Goal: Transaction & Acquisition: Book appointment/travel/reservation

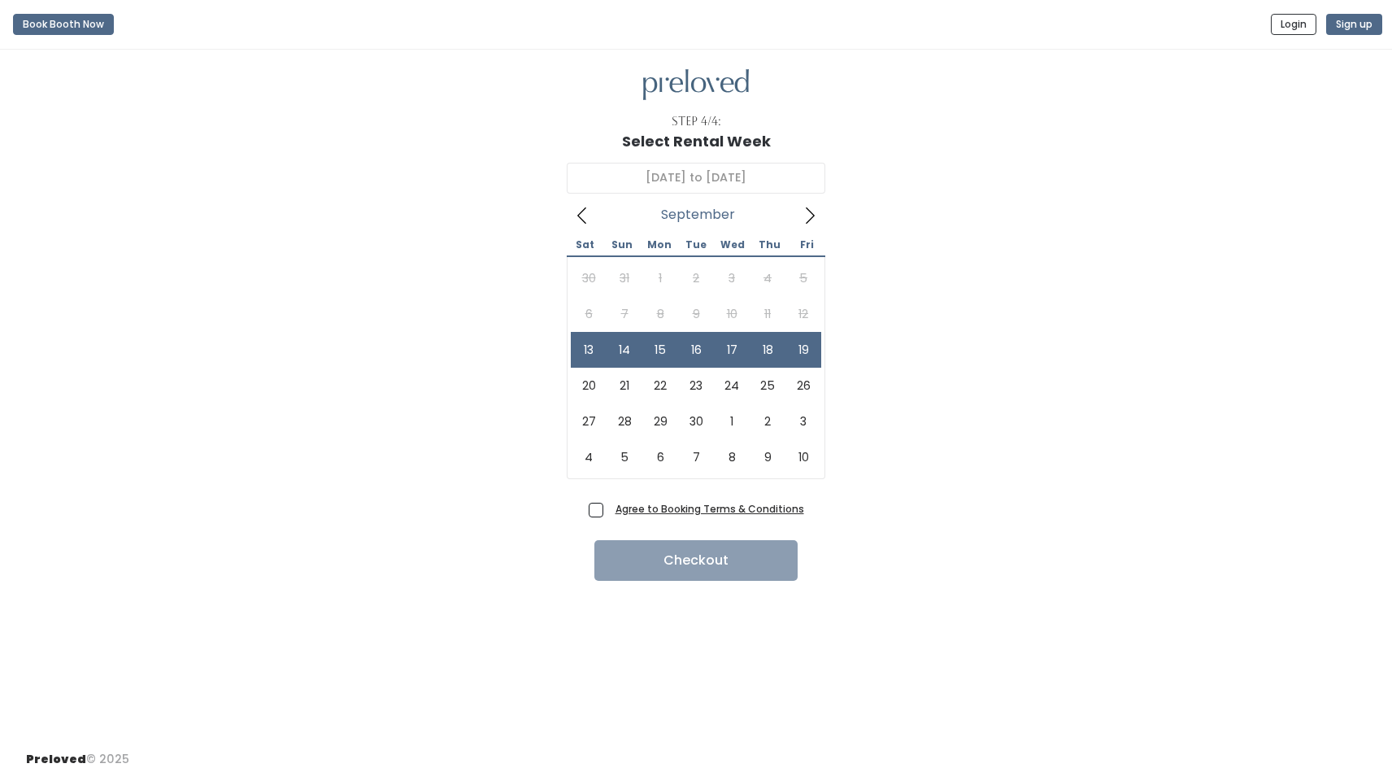
type input "[DATE] to [DATE]"
drag, startPoint x: 598, startPoint y: 511, endPoint x: 618, endPoint y: 520, distance: 22.2
click at [609, 511] on span "Agree to Booking Terms & Conditions" at bounding box center [706, 508] width 195 height 16
click at [609, 511] on input "Agree to Booking Terms & Conditions" at bounding box center [614, 505] width 11 height 11
checkbox input "true"
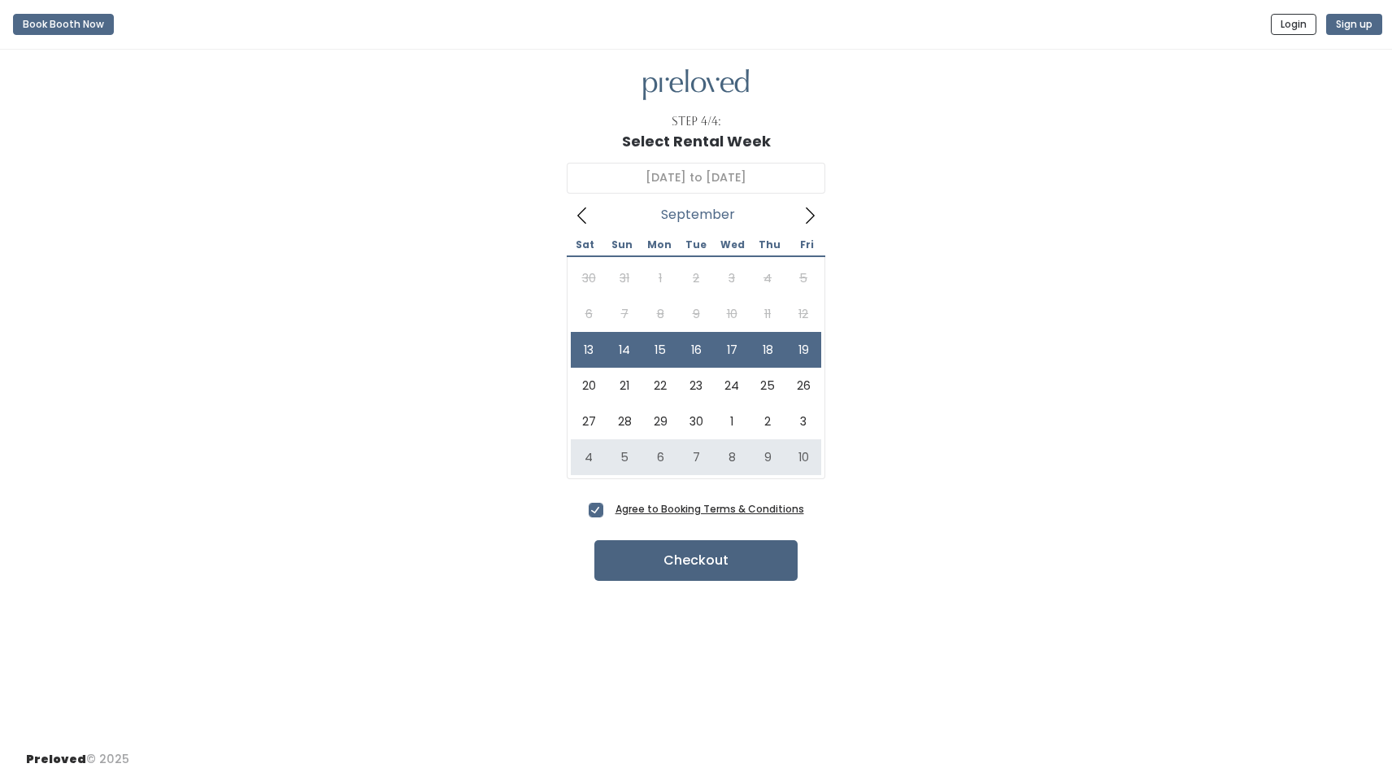
click at [666, 553] on button "Checkout" at bounding box center [696, 560] width 203 height 41
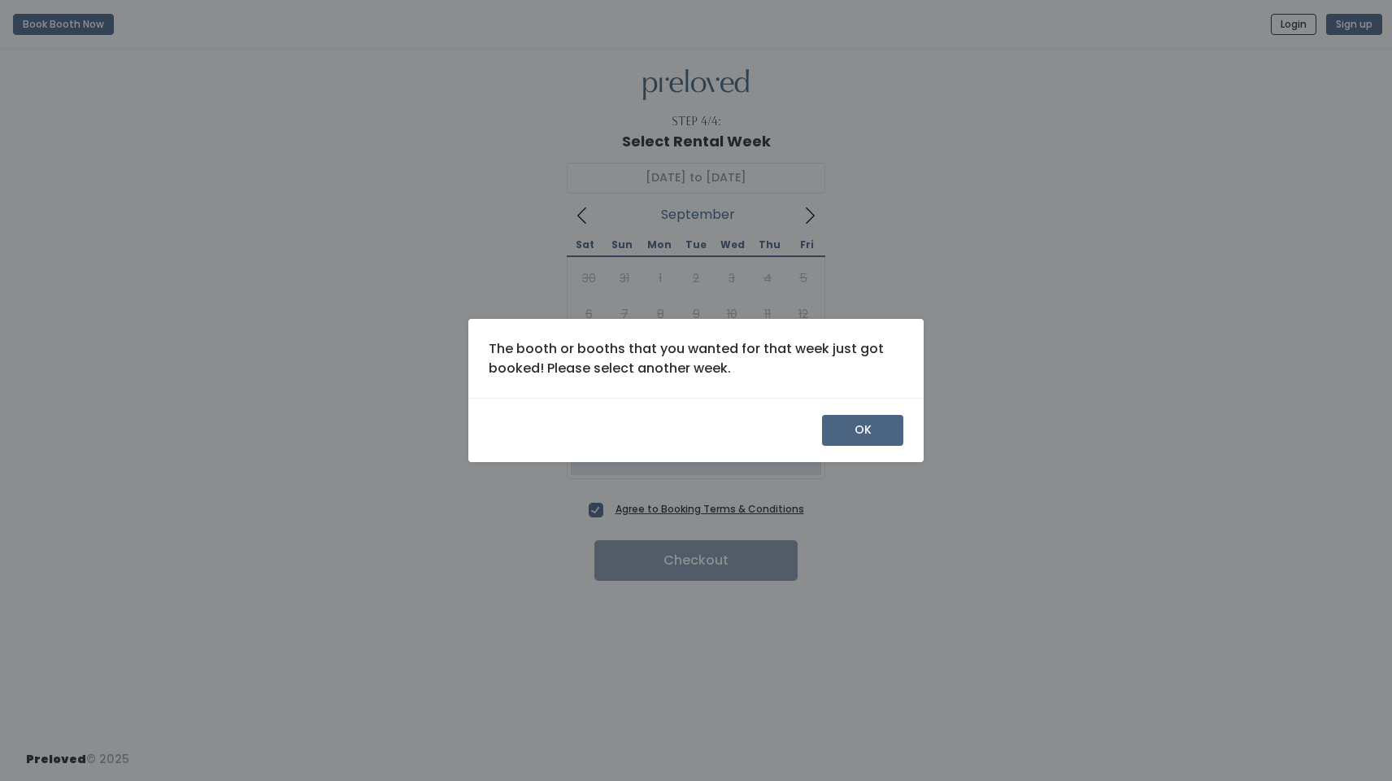
click at [854, 429] on button "OK" at bounding box center [862, 430] width 81 height 31
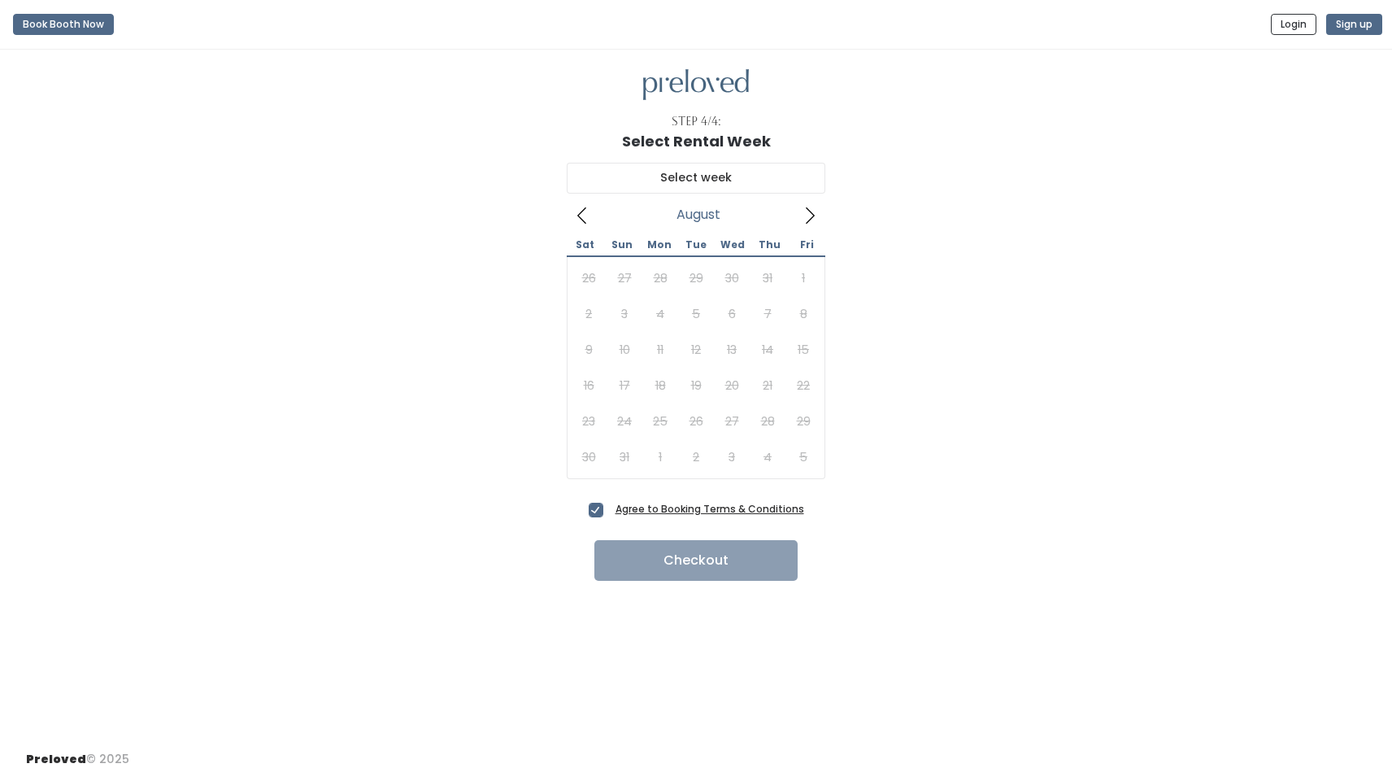
click at [811, 213] on icon at bounding box center [810, 216] width 18 height 18
type input "[DATE] to [DATE]"
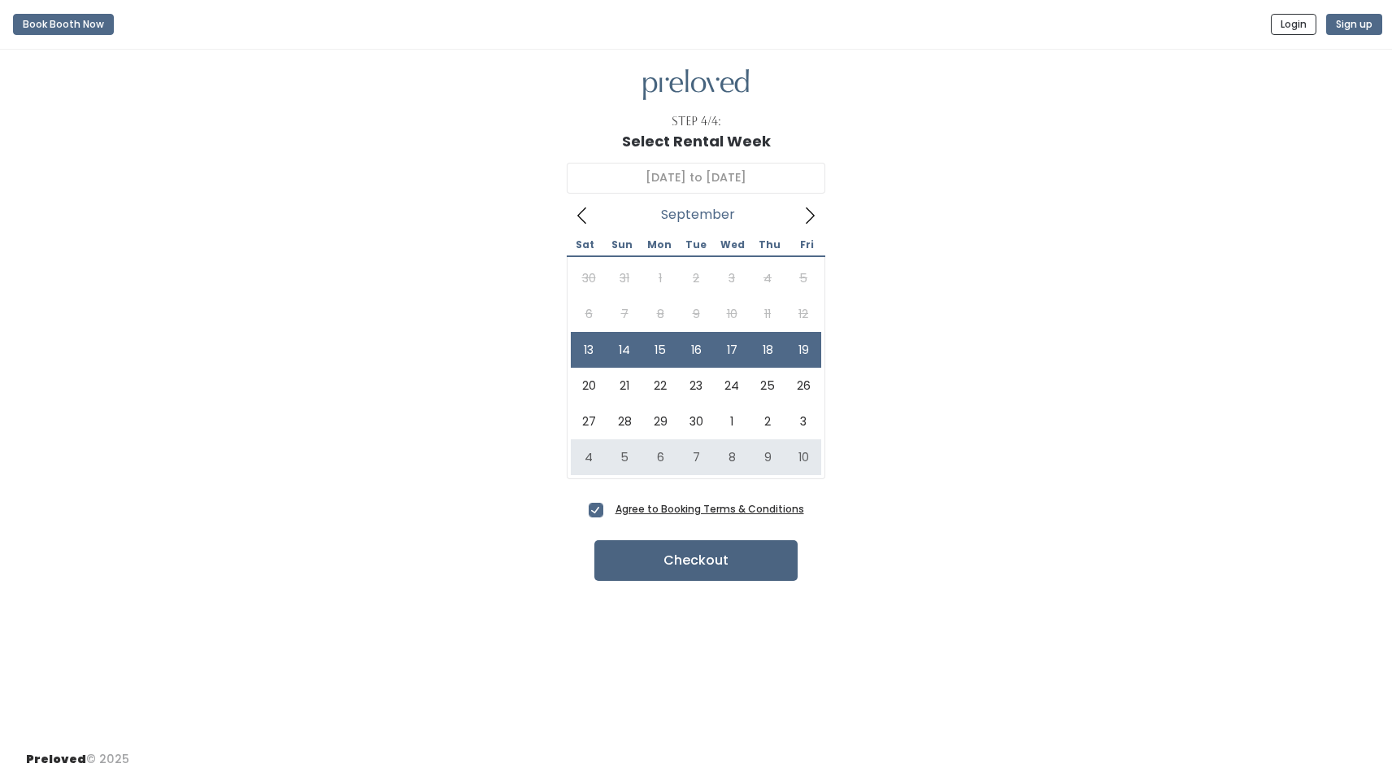
click at [721, 556] on button "Checkout" at bounding box center [696, 560] width 203 height 41
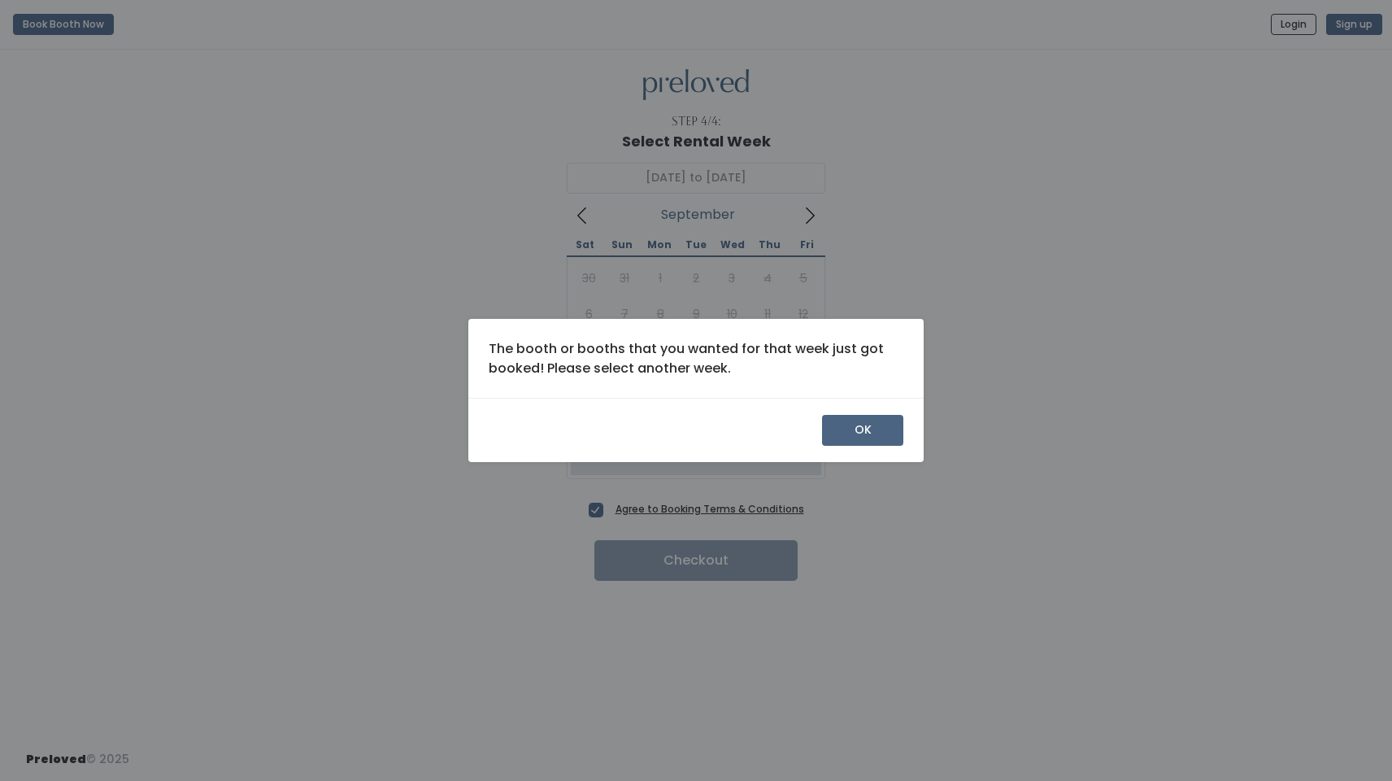
click at [849, 421] on button "OK" at bounding box center [862, 430] width 81 height 31
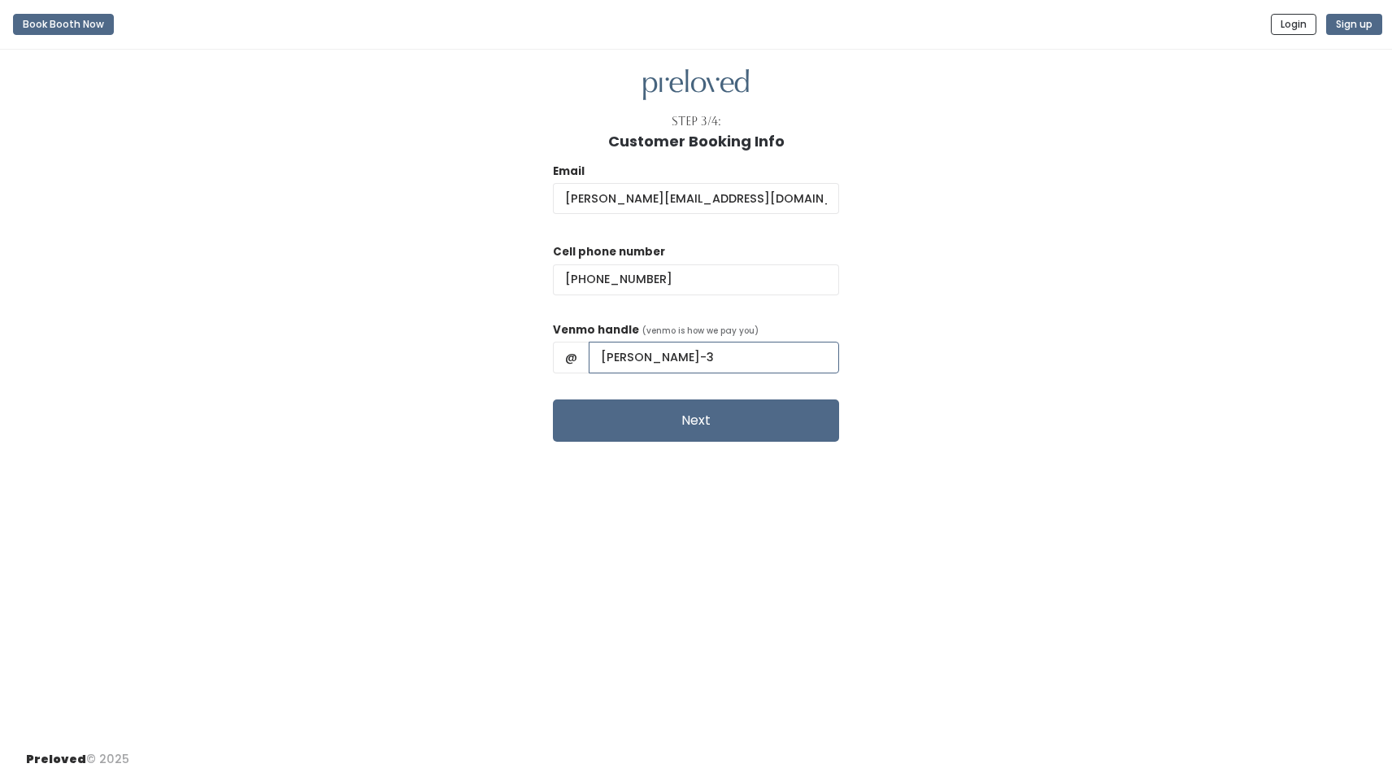
click at [609, 355] on input "holly-jacobs-3" at bounding box center [714, 357] width 250 height 31
click at [642, 356] on input "Holly-jacobs-3" at bounding box center [714, 357] width 250 height 31
type input "Holly-Jacobs-3"
drag, startPoint x: 700, startPoint y: 502, endPoint x: 701, endPoint y: 476, distance: 26.0
click at [700, 500] on div "Step 3/4: Customer Booking Info Email holly@joeljacobs.com Cell phone number (8…" at bounding box center [696, 394] width 1392 height 688
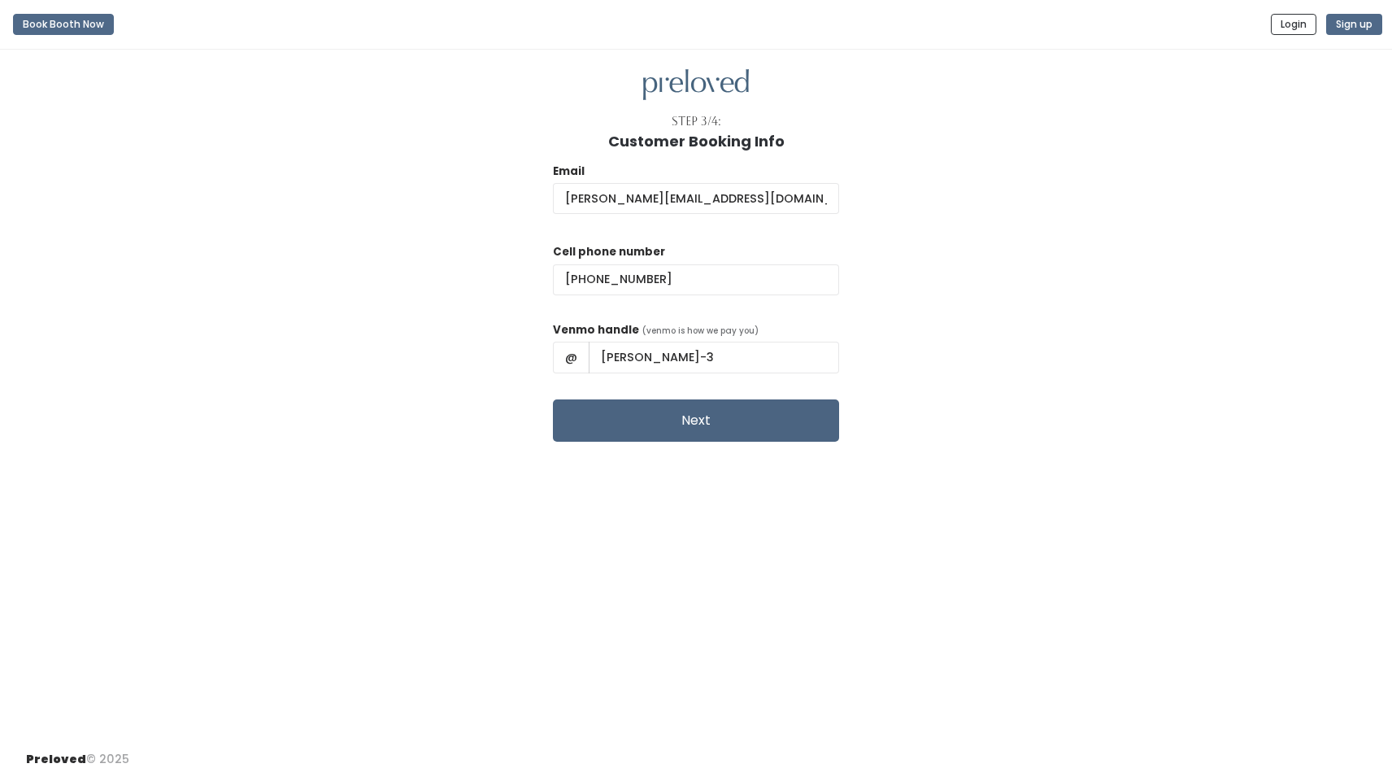
click at [701, 430] on button "Next" at bounding box center [696, 420] width 286 height 42
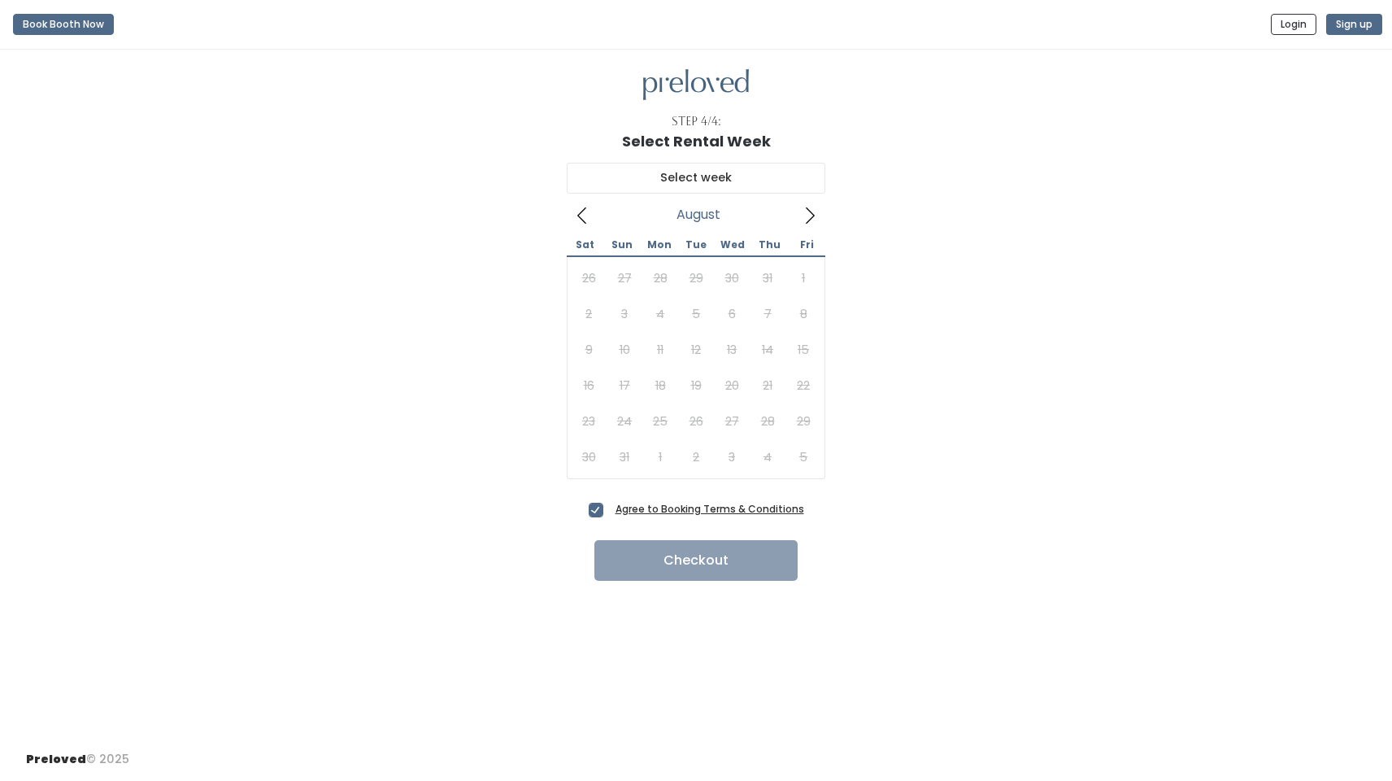
click at [807, 217] on icon at bounding box center [810, 216] width 18 height 18
type input "[DATE] to [DATE]"
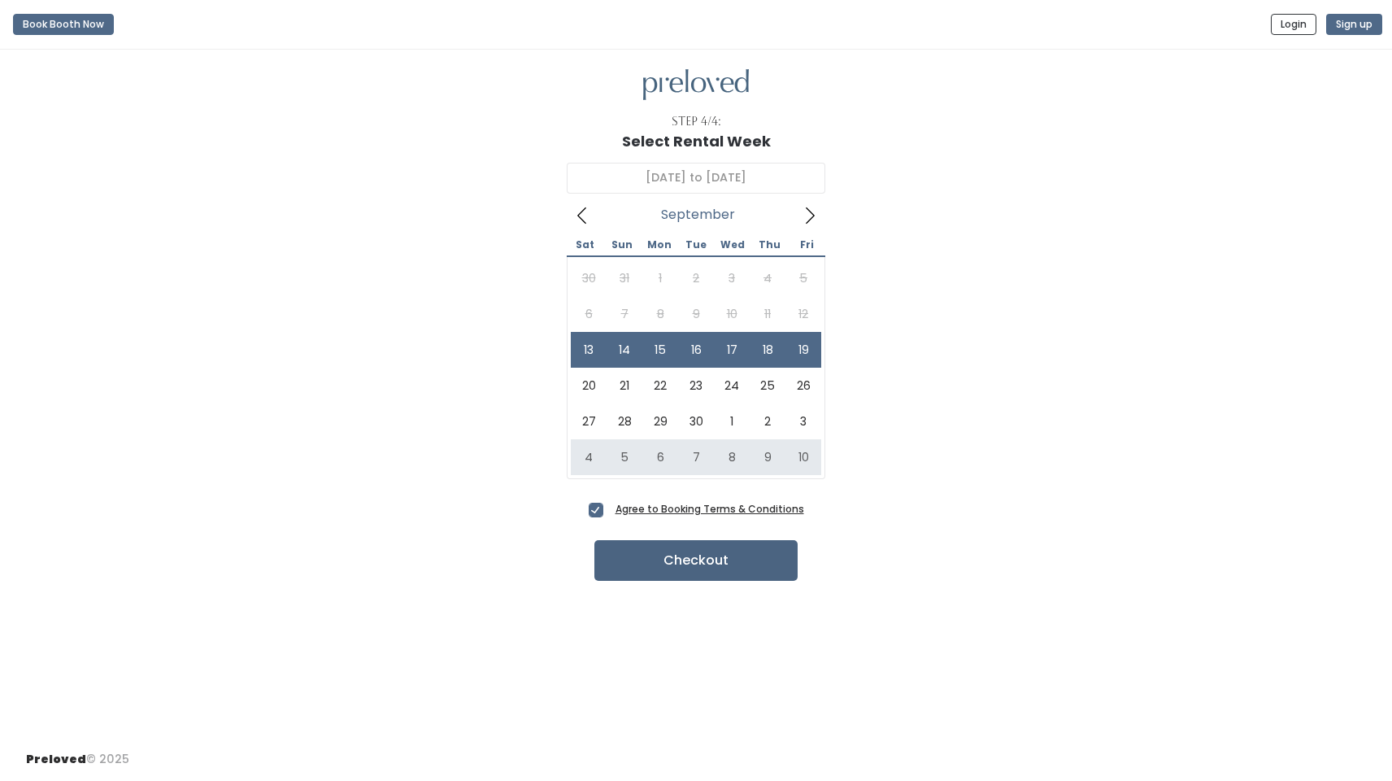
click at [745, 551] on button "Checkout" at bounding box center [696, 560] width 203 height 41
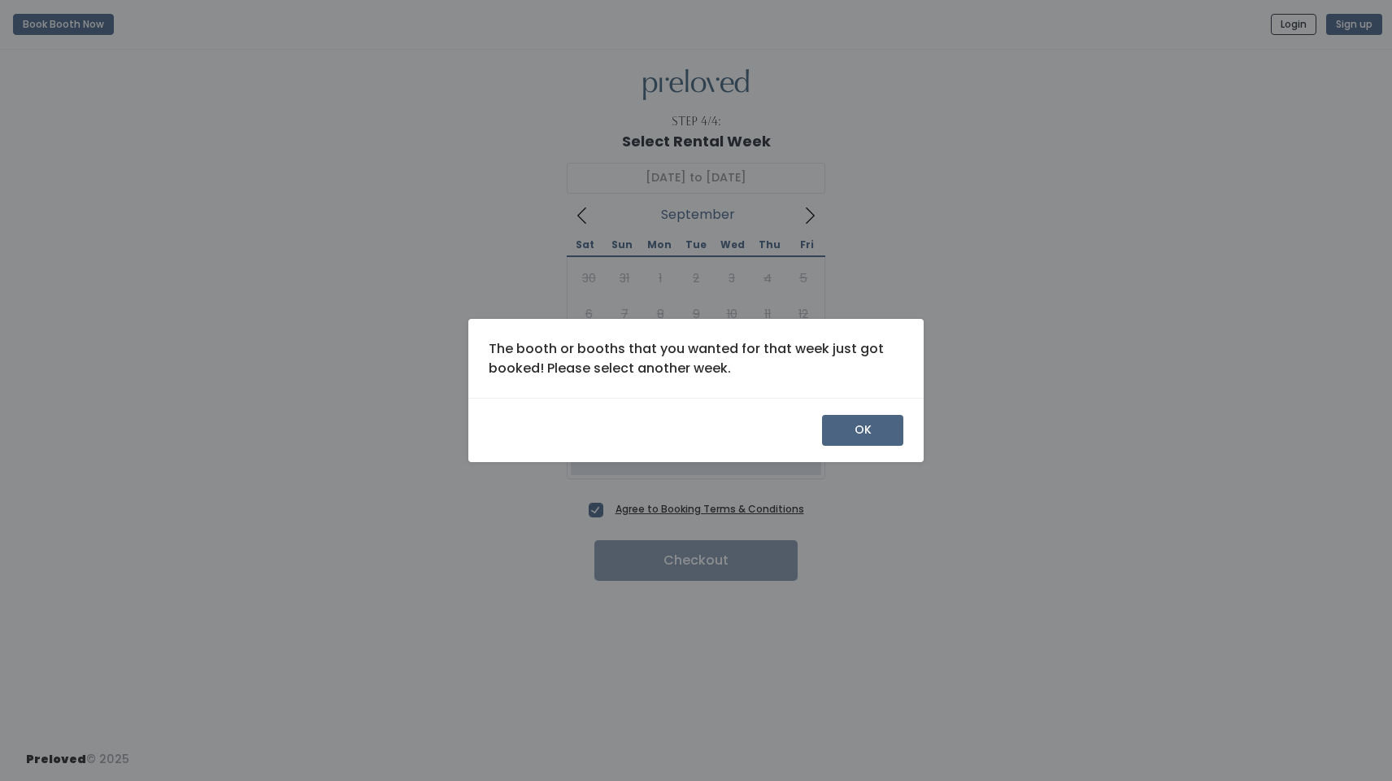
click at [852, 419] on button "OK" at bounding box center [862, 430] width 81 height 31
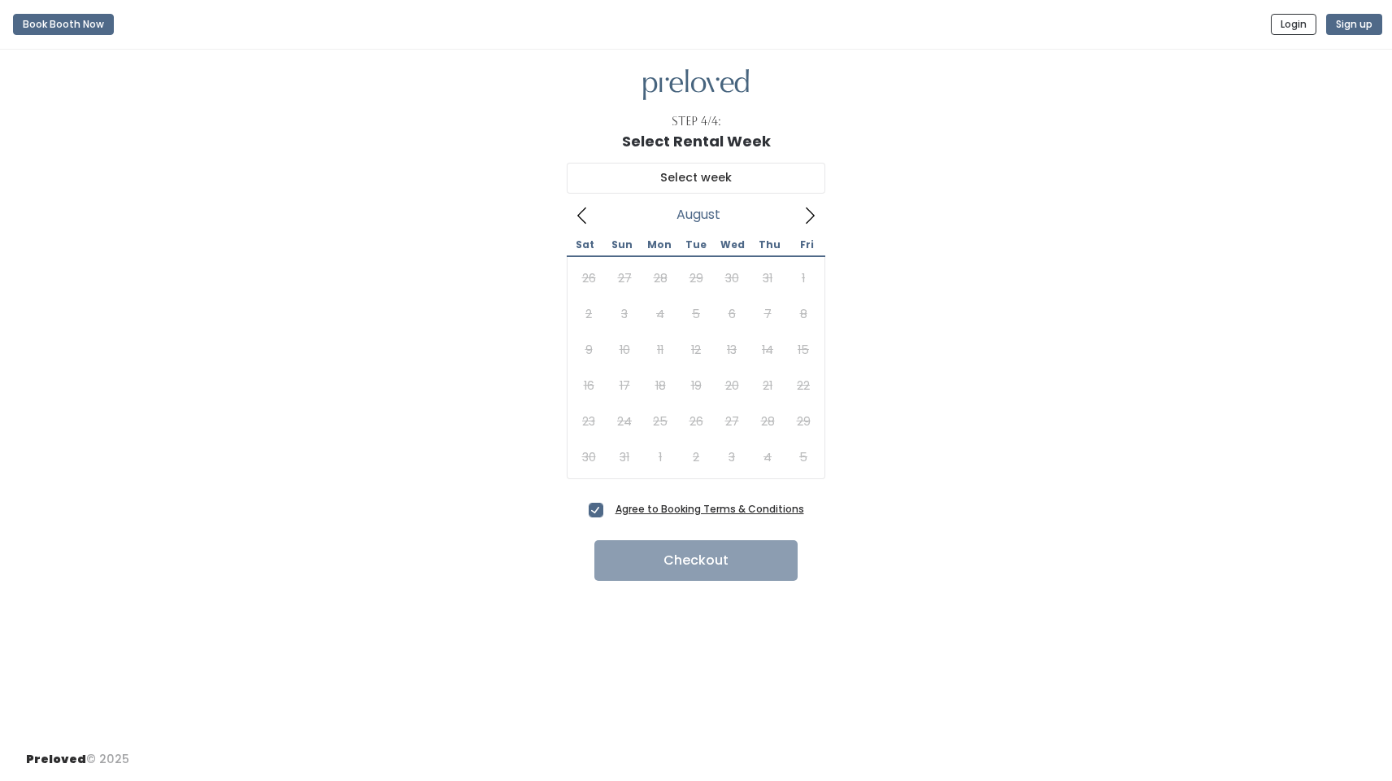
click at [810, 219] on icon at bounding box center [810, 215] width 9 height 16
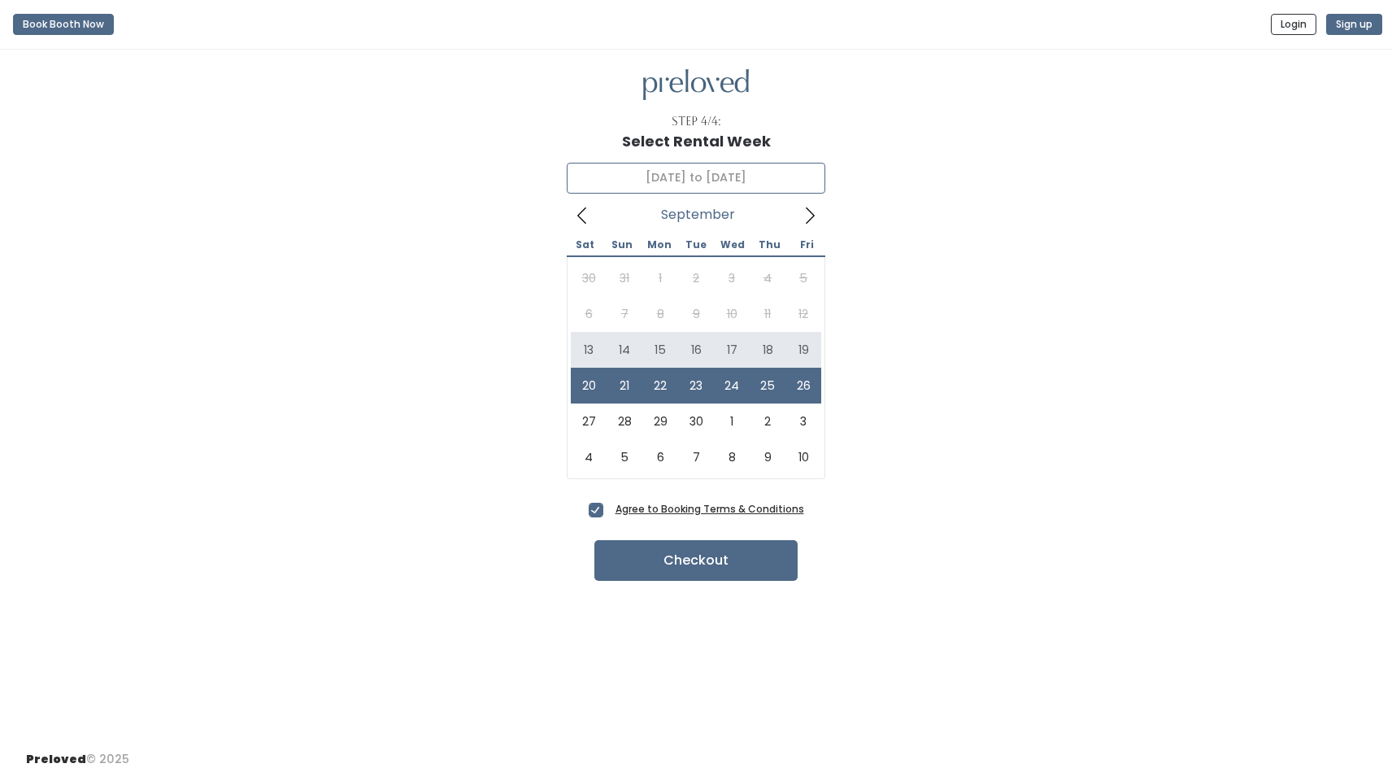
type input "September 13 to September 19"
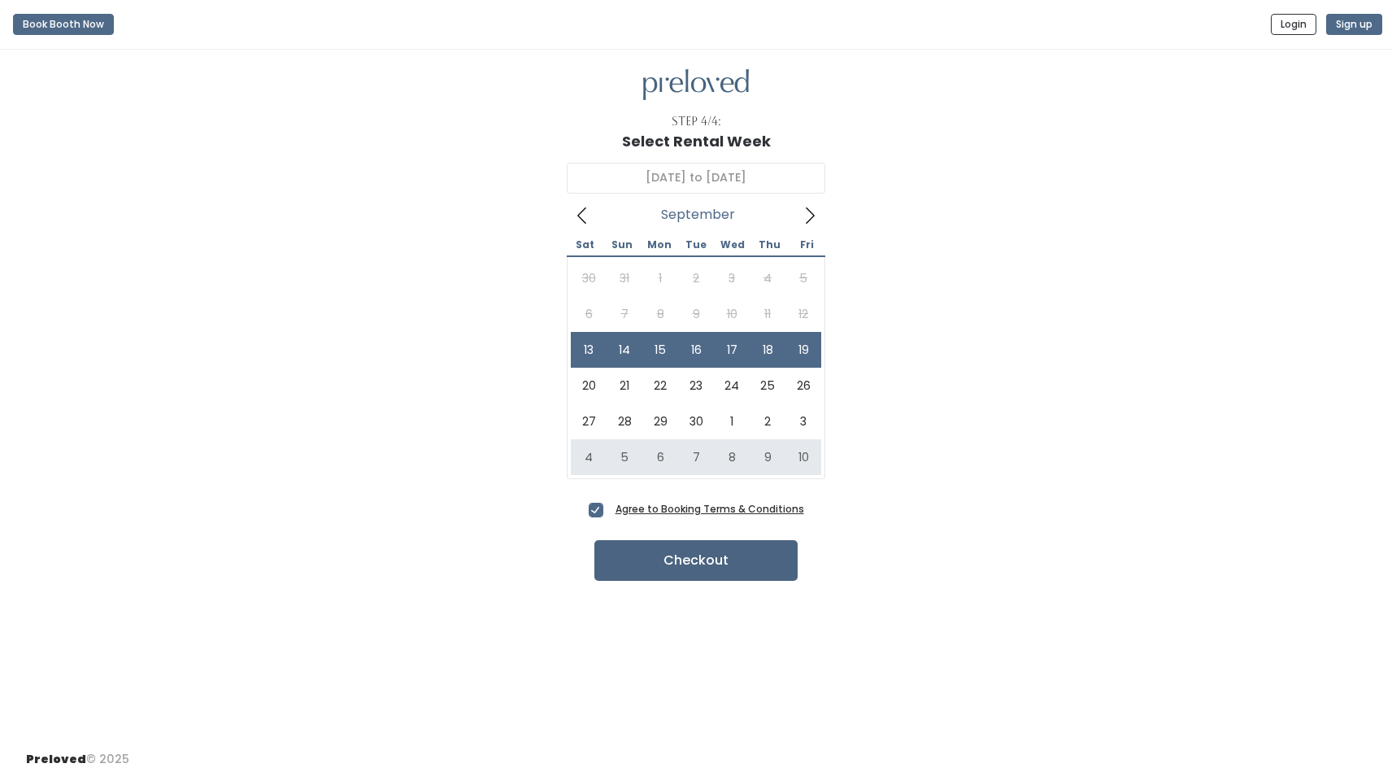
click at [730, 557] on button "Checkout" at bounding box center [696, 560] width 203 height 41
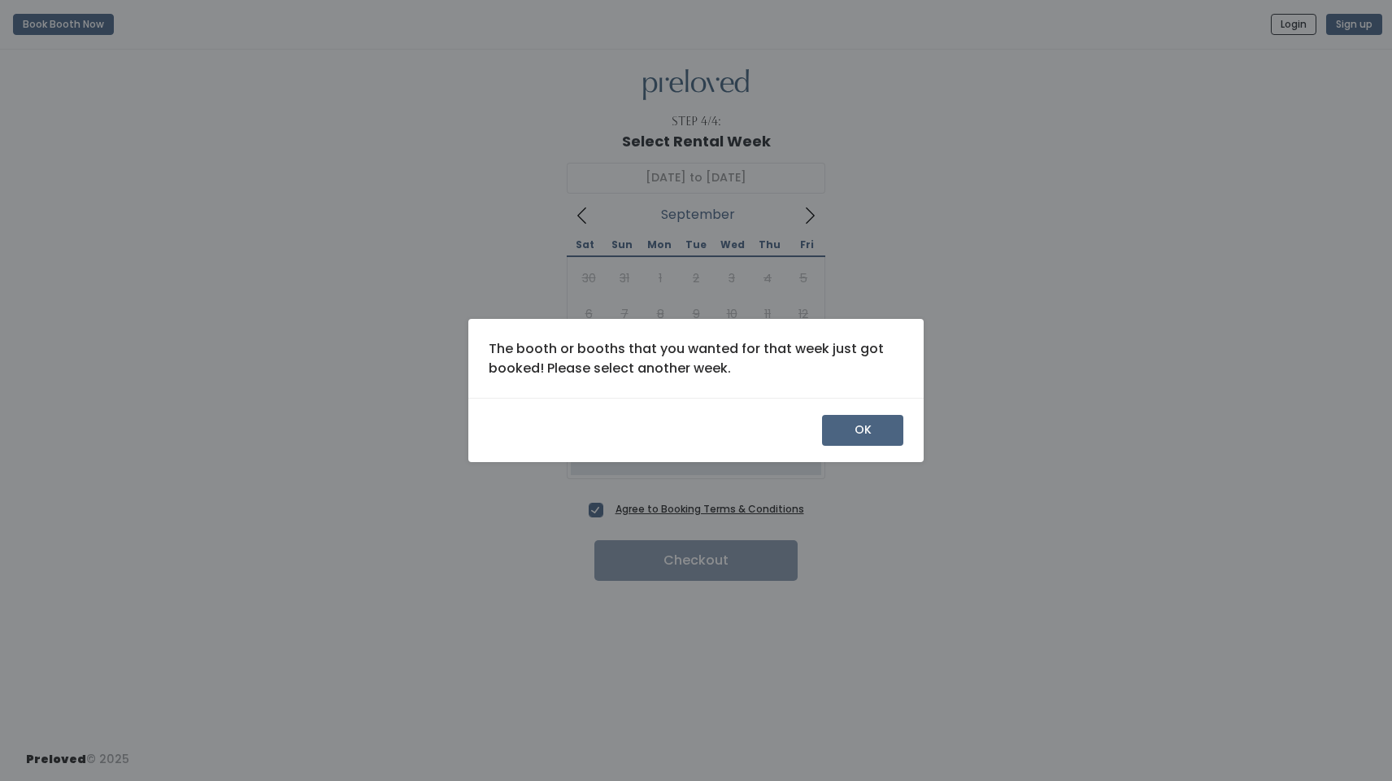
click at [853, 429] on button "OK" at bounding box center [862, 430] width 81 height 31
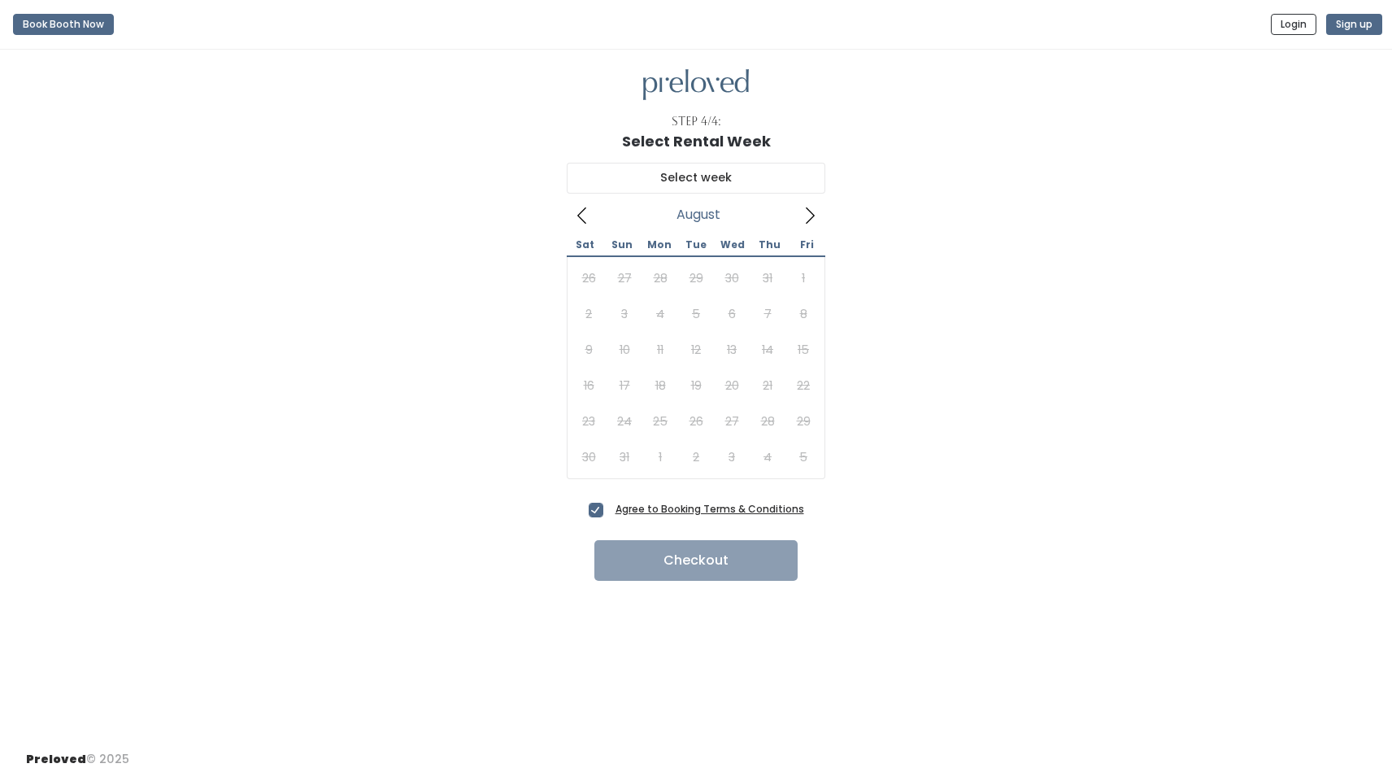
click at [810, 213] on icon at bounding box center [810, 216] width 18 height 18
type input "September 20 to September 26"
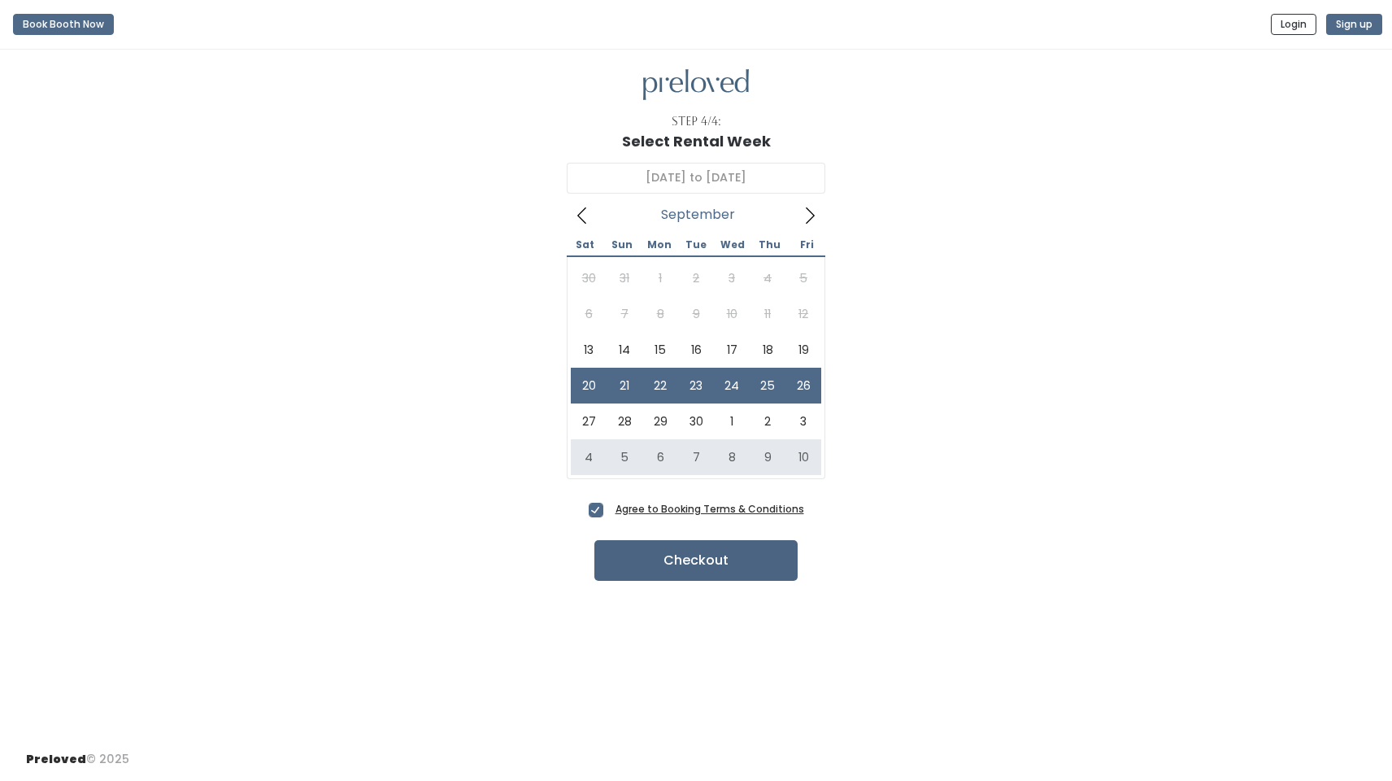
click at [738, 565] on button "Checkout" at bounding box center [696, 560] width 203 height 41
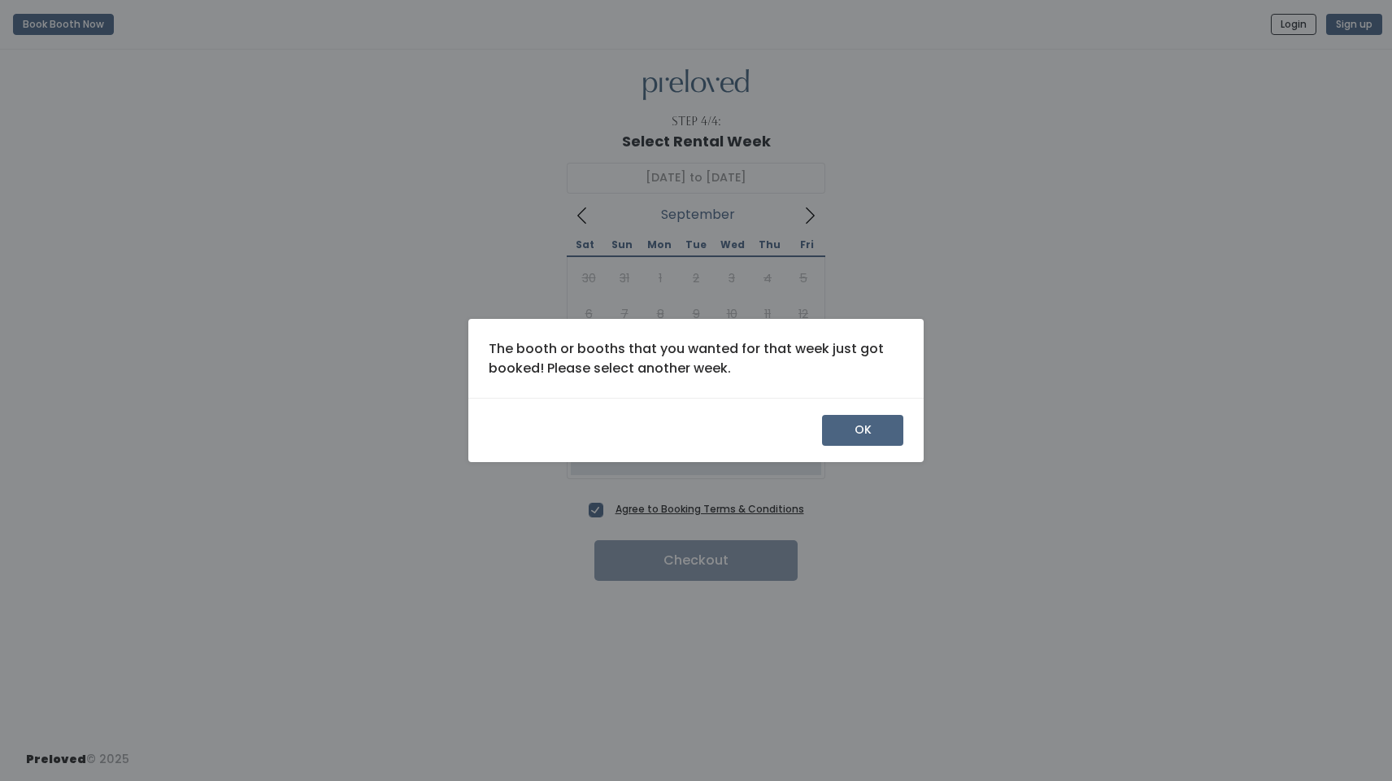
click at [841, 426] on button "OK" at bounding box center [862, 430] width 81 height 31
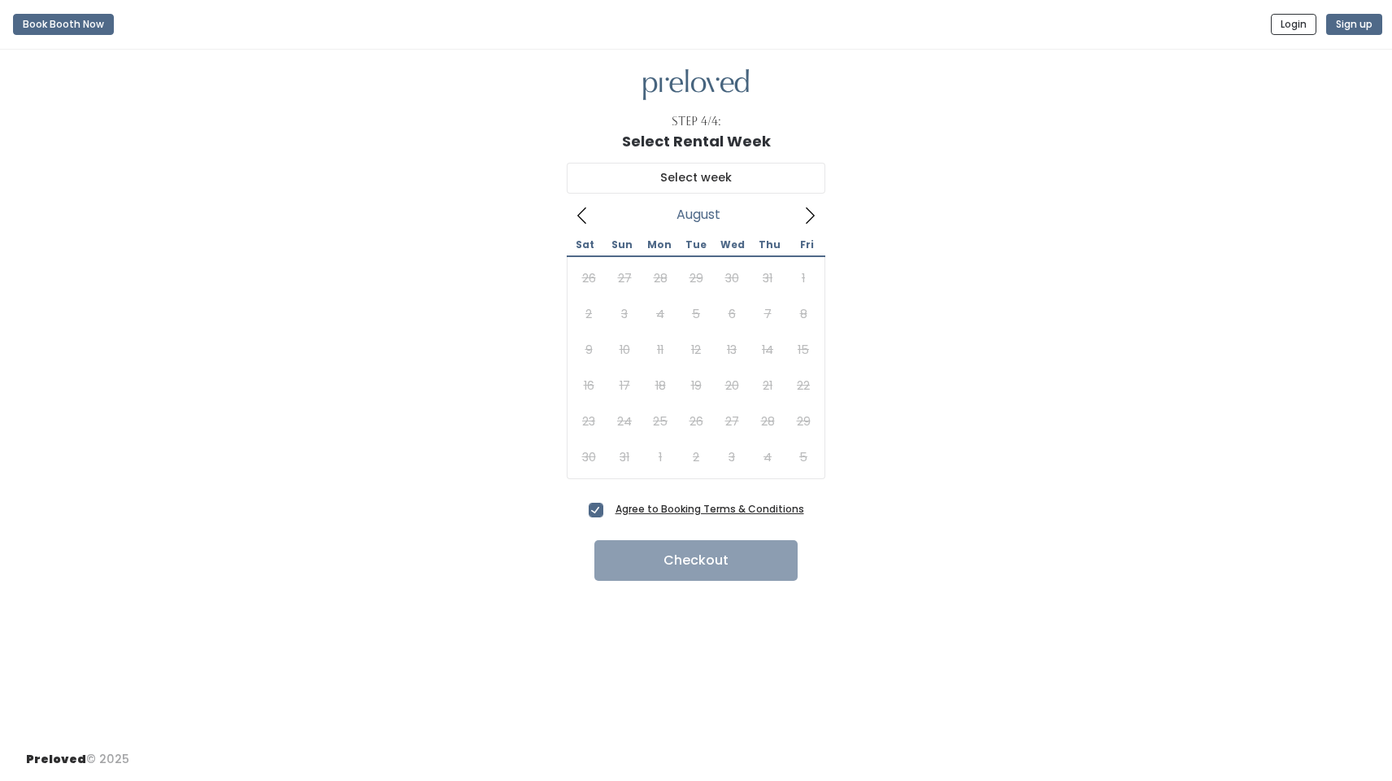
click at [812, 222] on icon at bounding box center [810, 216] width 18 height 18
type input "[DATE] to [DATE]"
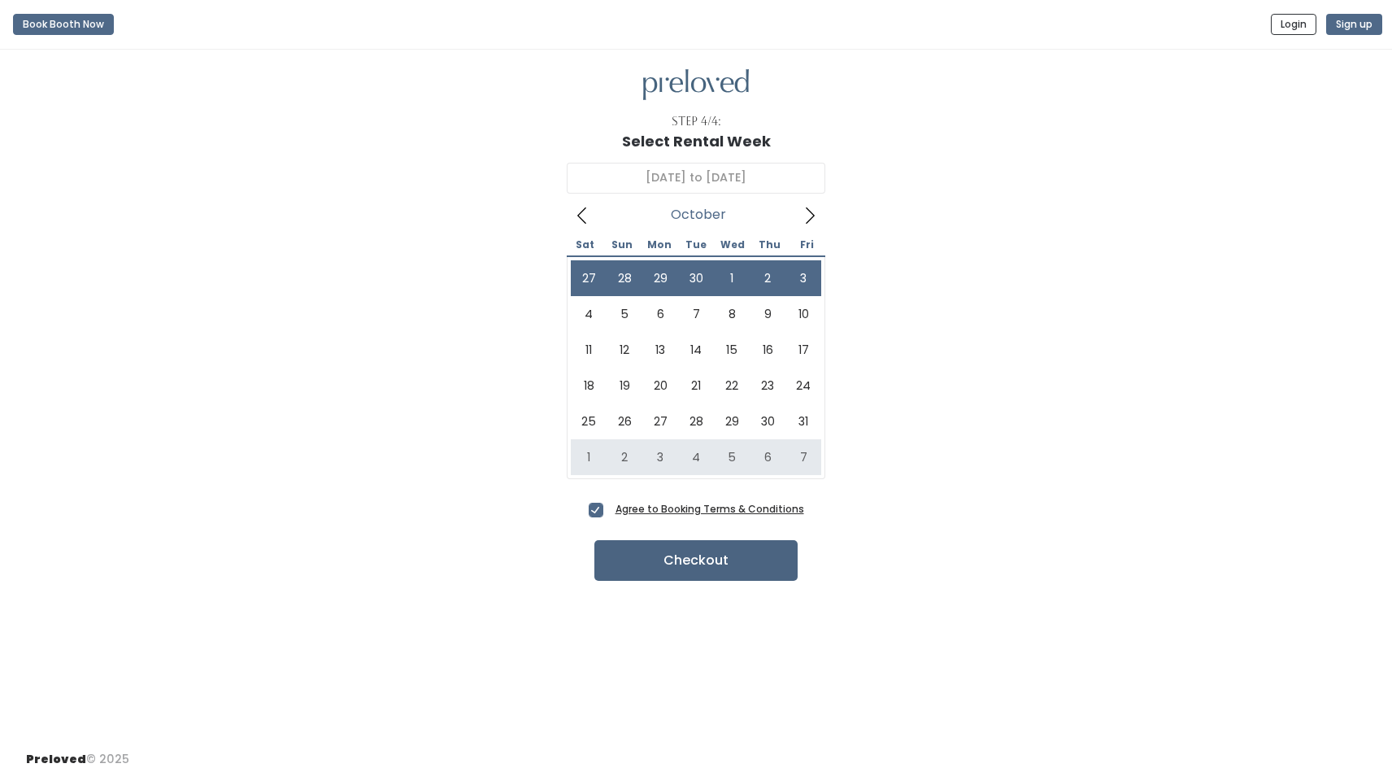
click at [717, 560] on button "Checkout" at bounding box center [696, 560] width 203 height 41
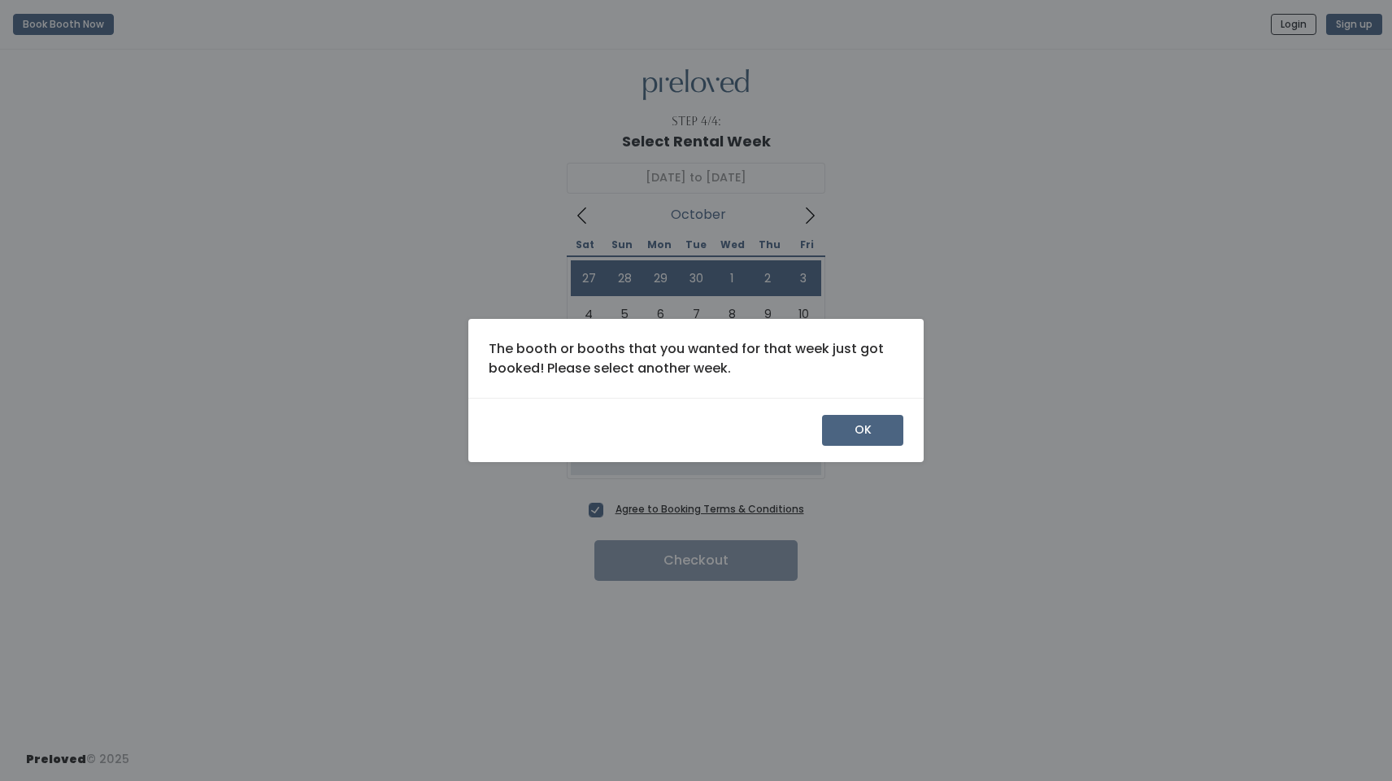
click at [847, 433] on button "OK" at bounding box center [862, 430] width 81 height 31
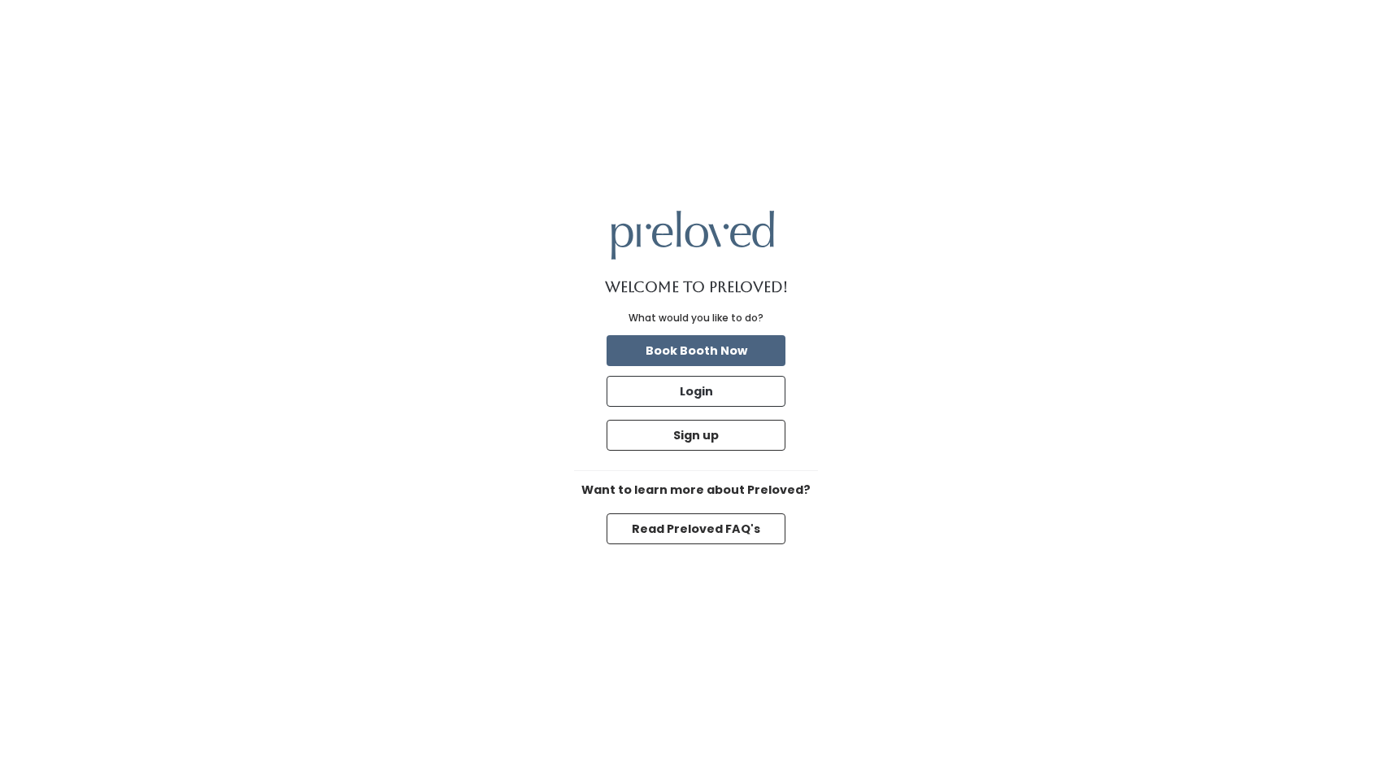
click at [691, 346] on button "Book Booth Now" at bounding box center [696, 350] width 179 height 31
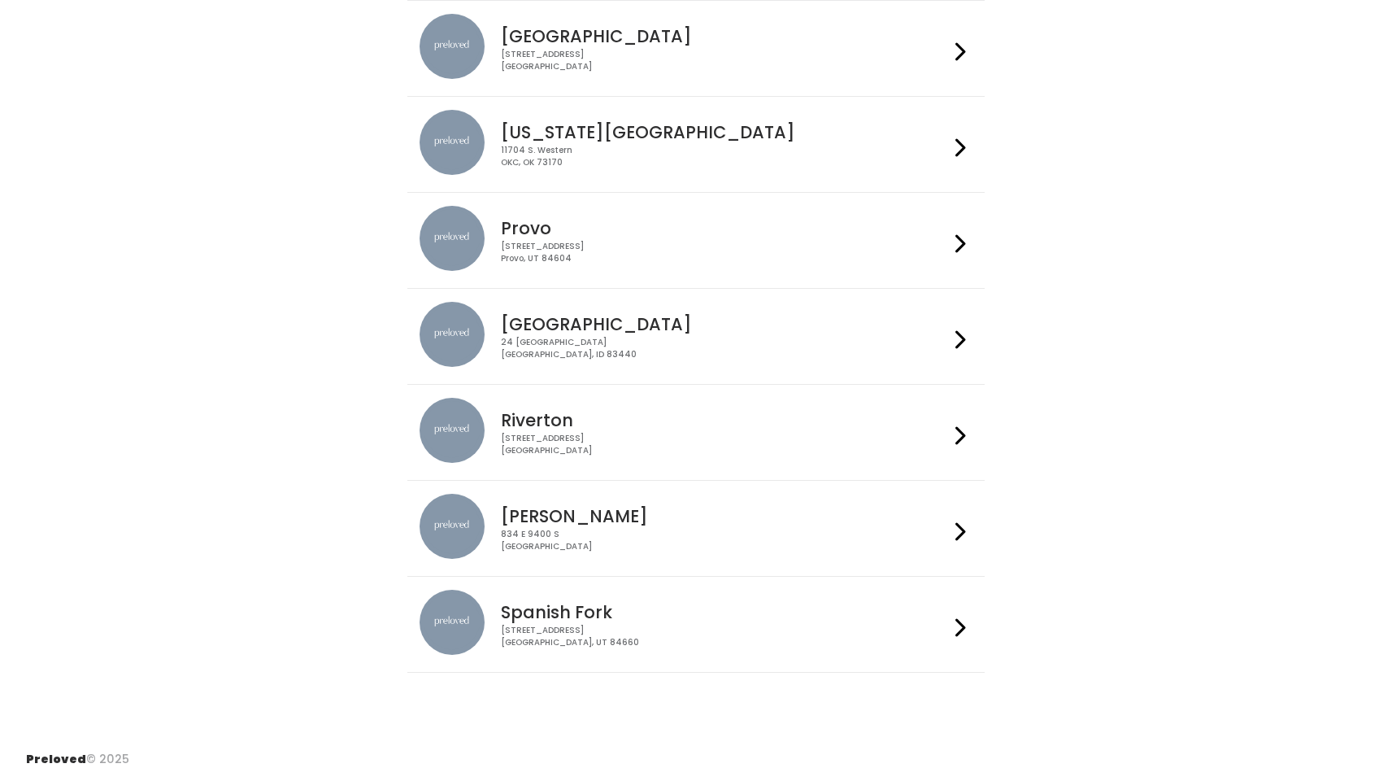
scroll to position [355, 0]
click at [961, 249] on icon at bounding box center [961, 245] width 11 height 24
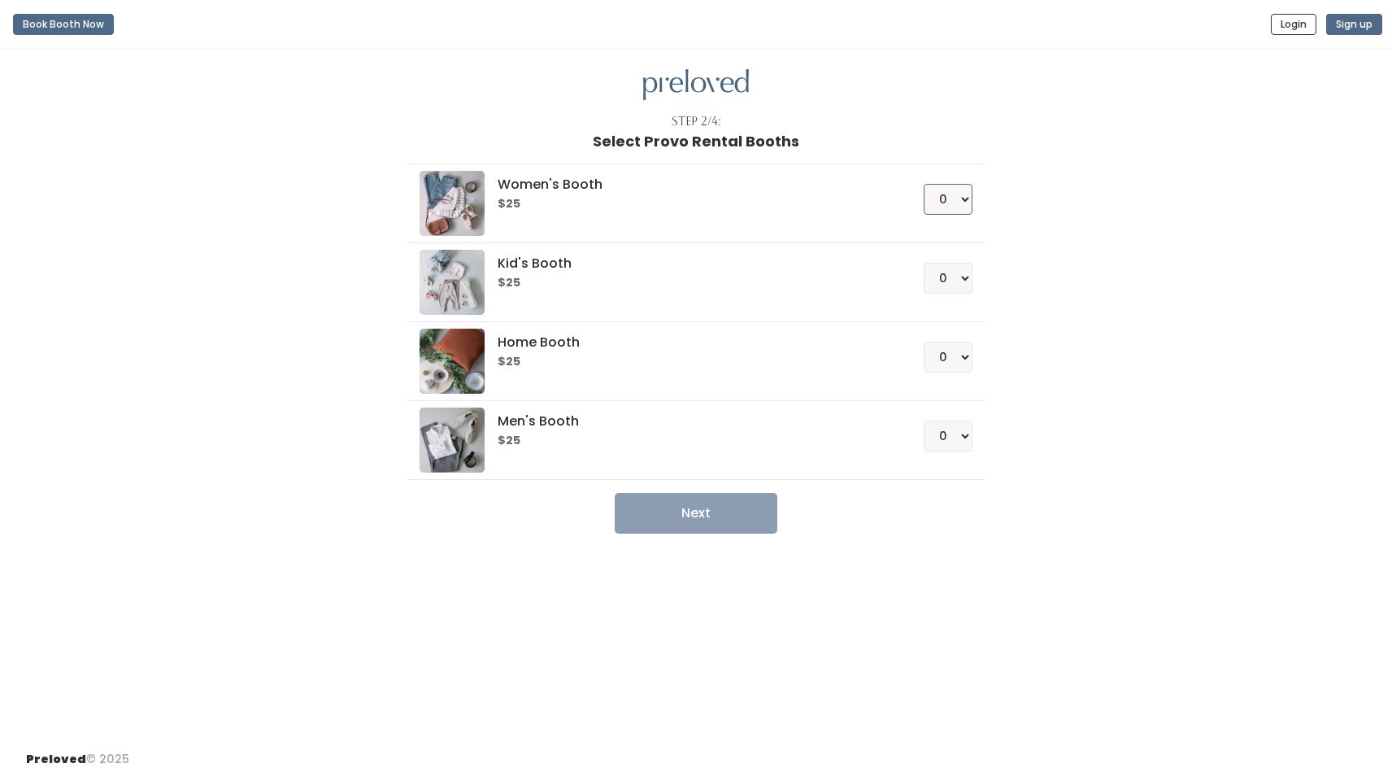
select select "1"
click at [684, 522] on button "Next" at bounding box center [696, 513] width 163 height 41
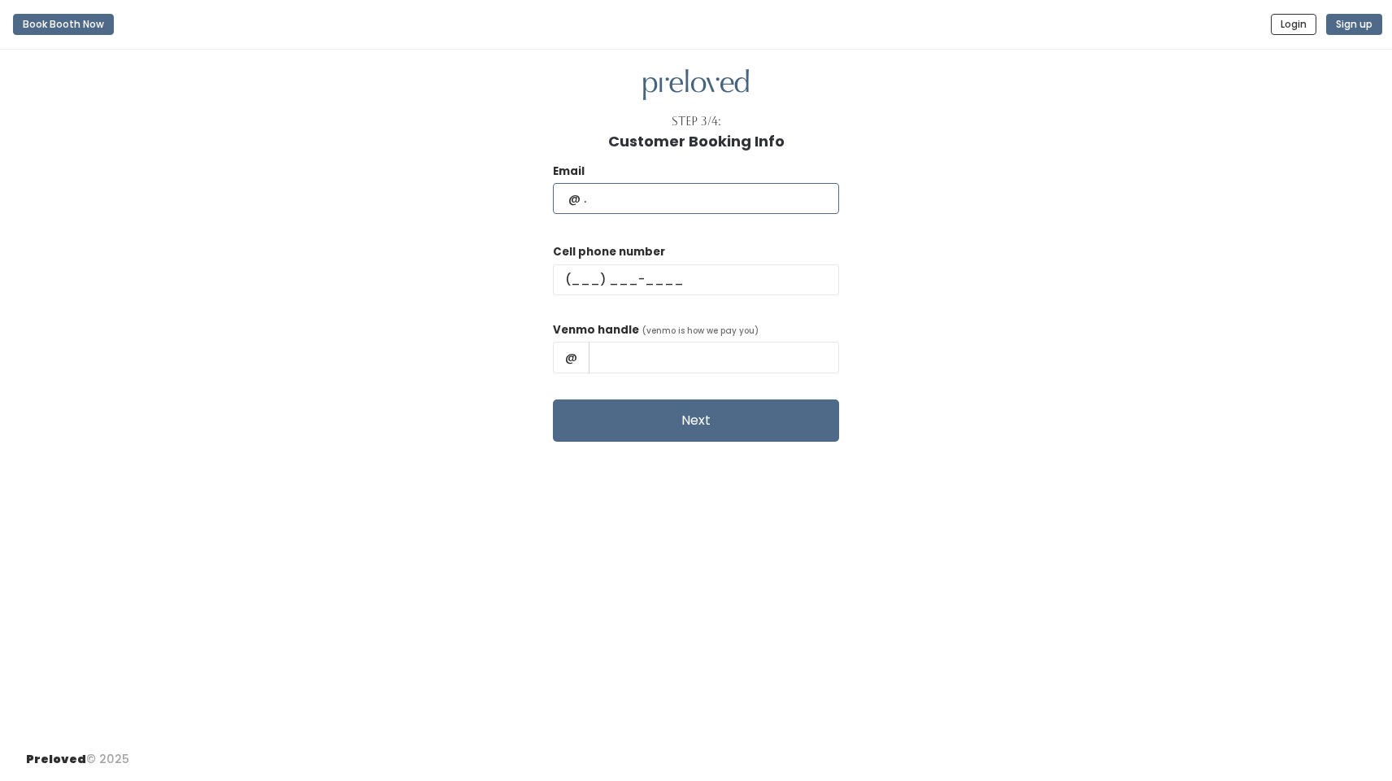
type input "holly@joeljacobs.com"
type input "(801) 755-9072"
click at [618, 348] on input "text" at bounding box center [714, 357] width 250 height 31
type input "Holly-Jacobs-3"
click at [686, 420] on button "Next" at bounding box center [696, 420] width 286 height 42
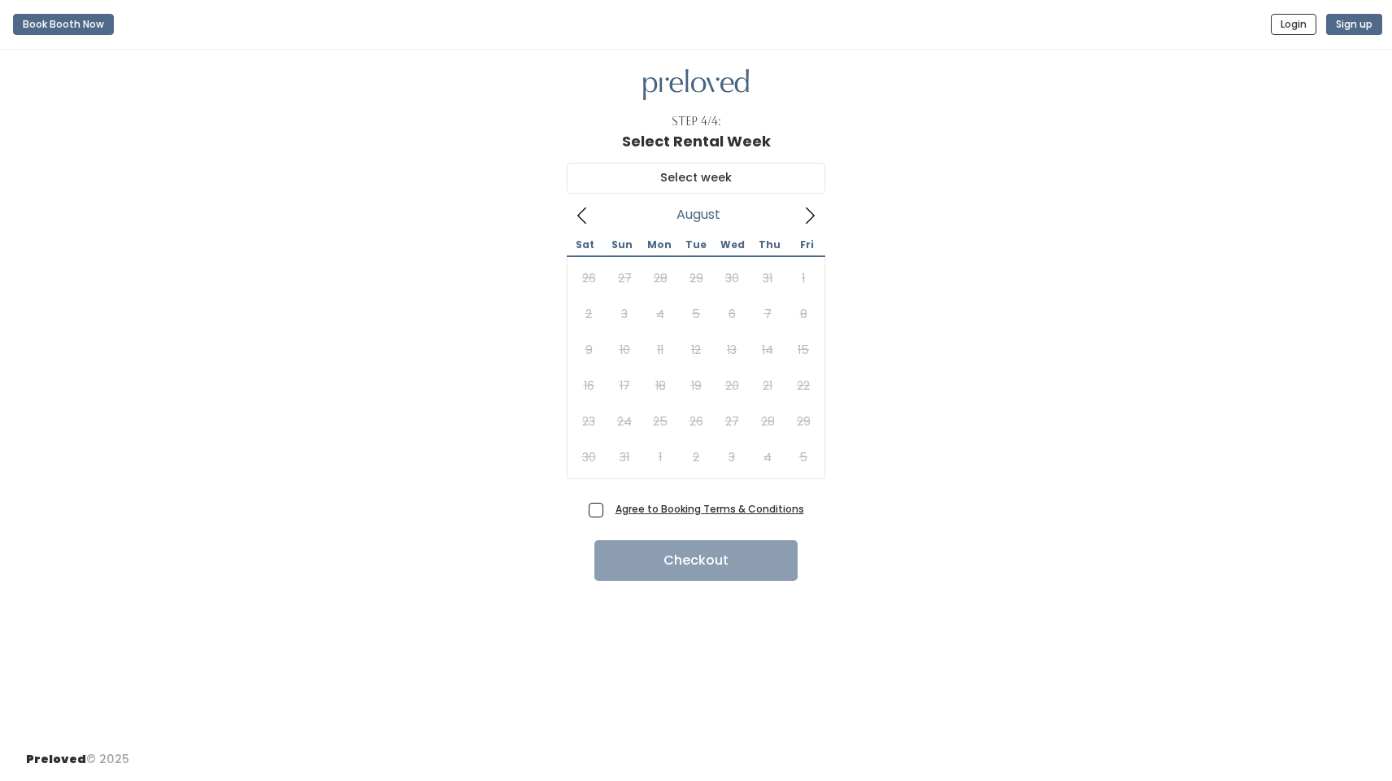
click at [810, 211] on icon at bounding box center [810, 216] width 18 height 18
type input "September 13 to September 19"
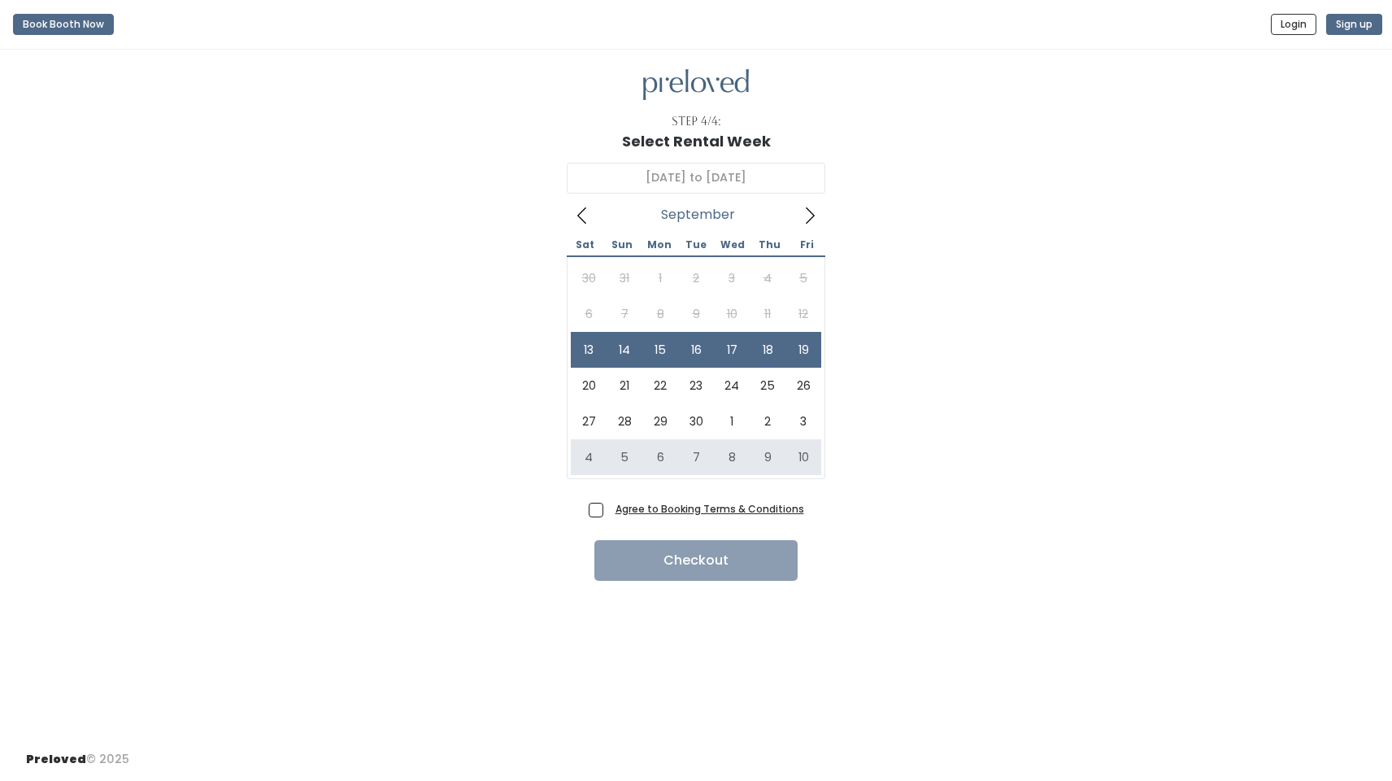
click at [609, 504] on span "Agree to Booking Terms & Conditions" at bounding box center [706, 508] width 195 height 16
click at [609, 504] on input "Agree to Booking Terms & Conditions" at bounding box center [614, 505] width 11 height 11
checkbox input "true"
click at [676, 572] on button "Checkout" at bounding box center [696, 560] width 203 height 41
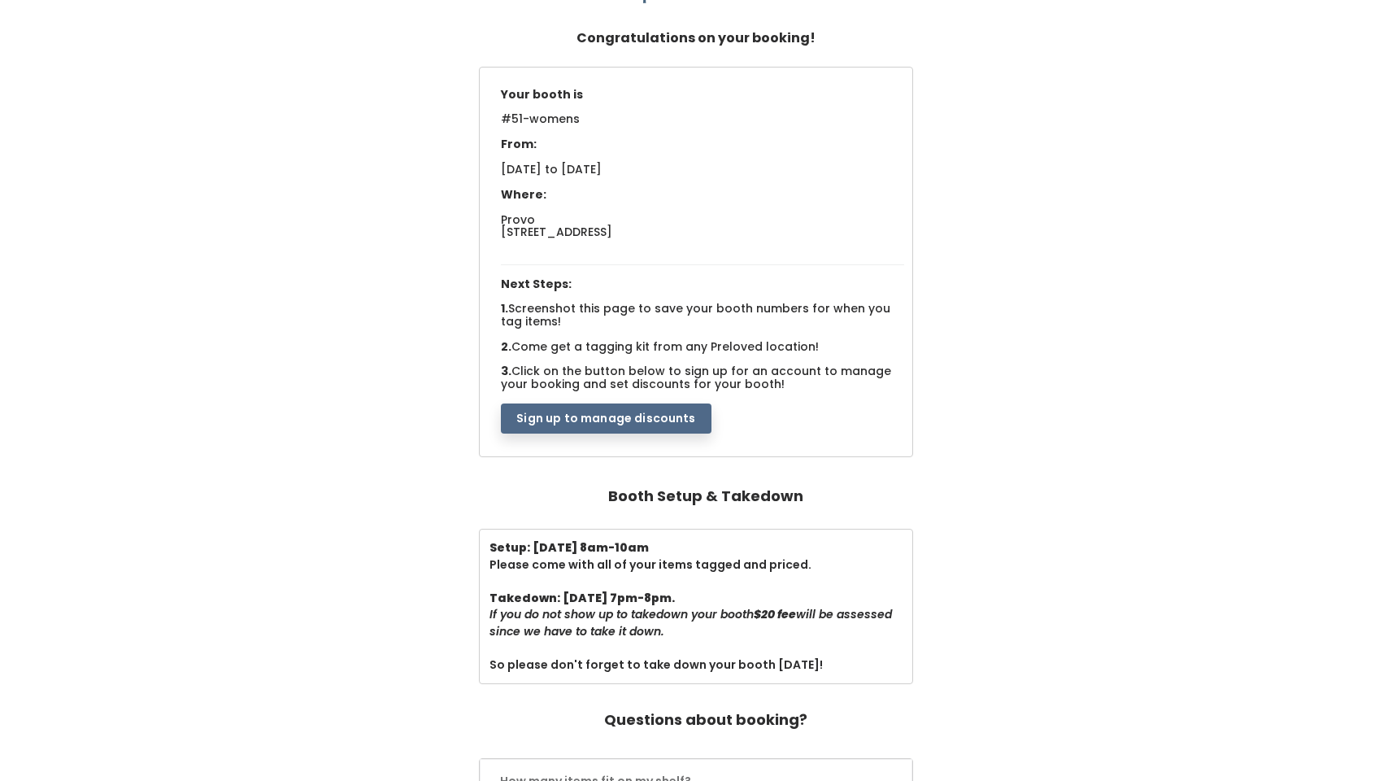
scroll to position [79, 0]
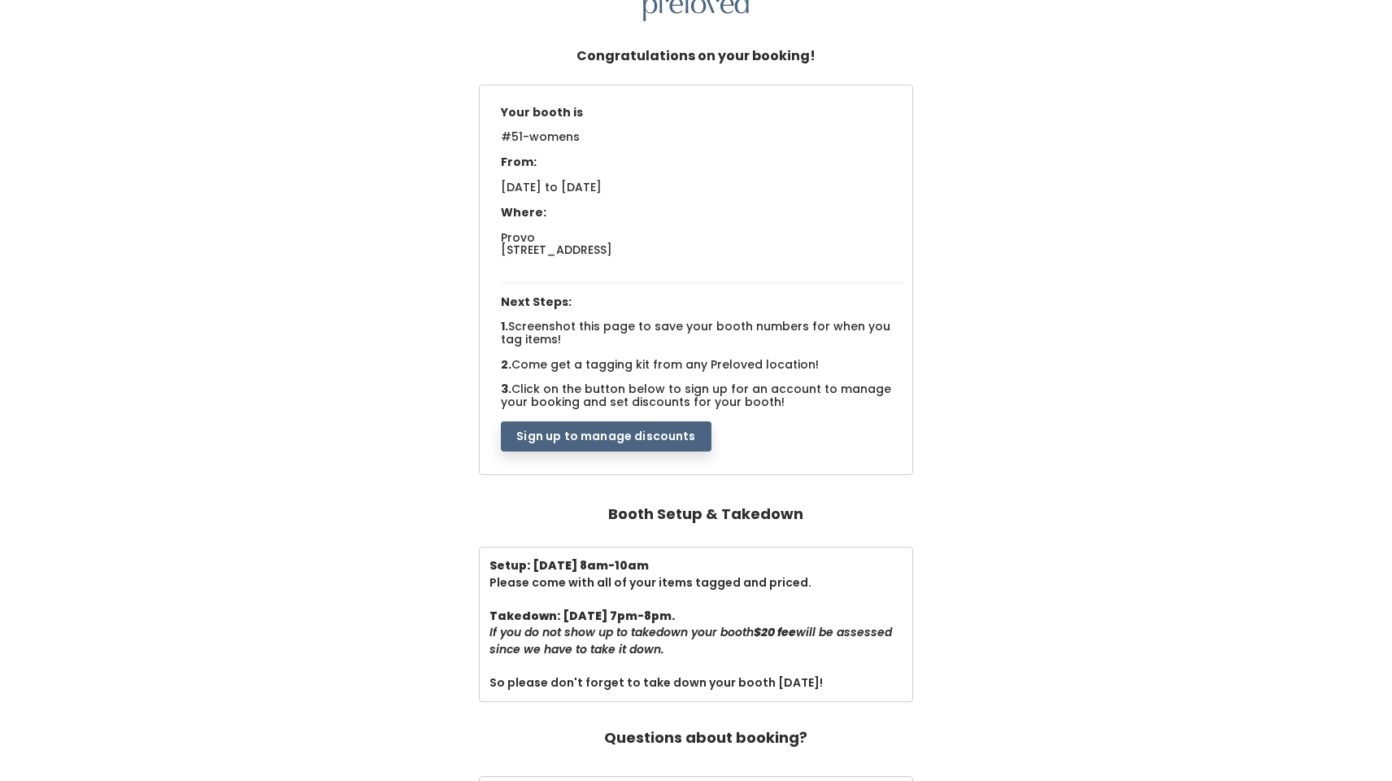
click at [552, 429] on button "Sign up to manage discounts" at bounding box center [606, 436] width 210 height 31
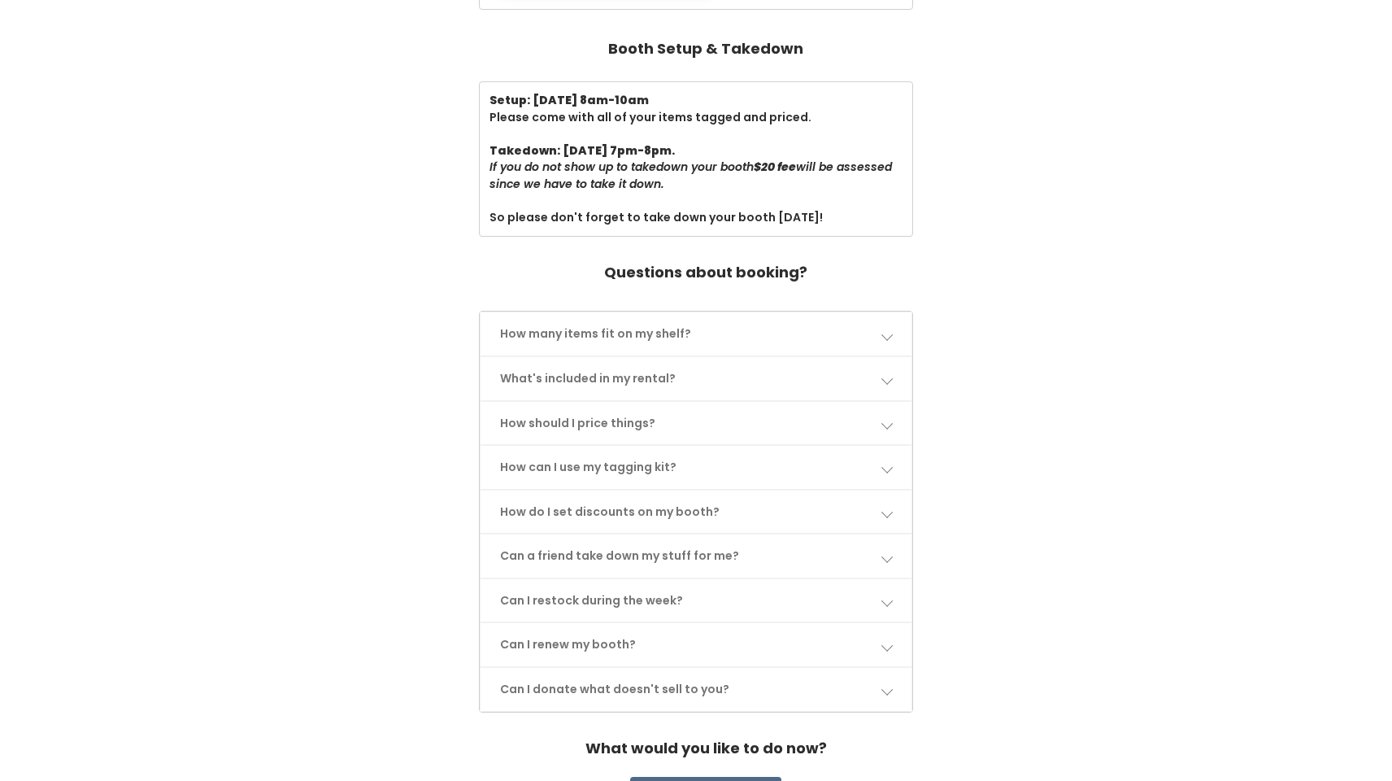
scroll to position [560, 0]
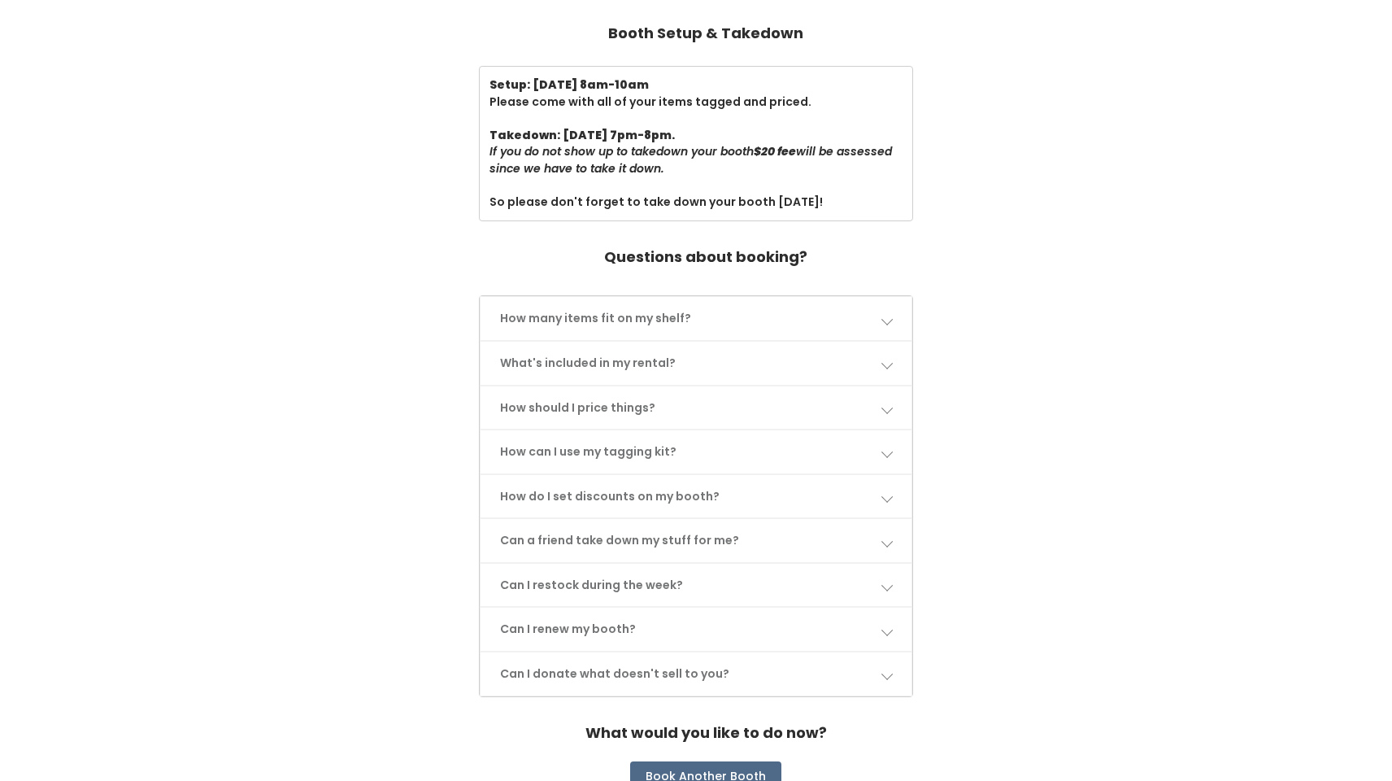
click at [884, 313] on span at bounding box center [886, 318] width 11 height 11
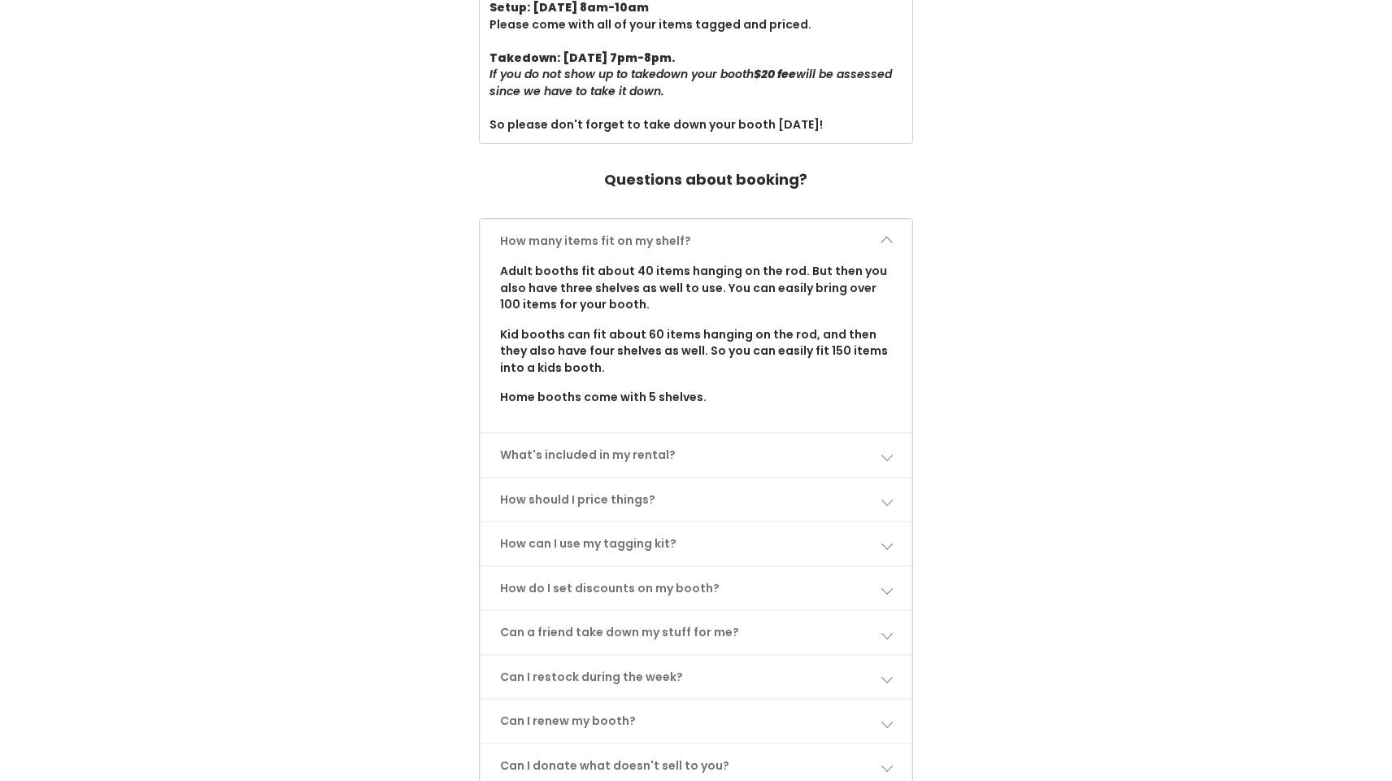
scroll to position [640, 0]
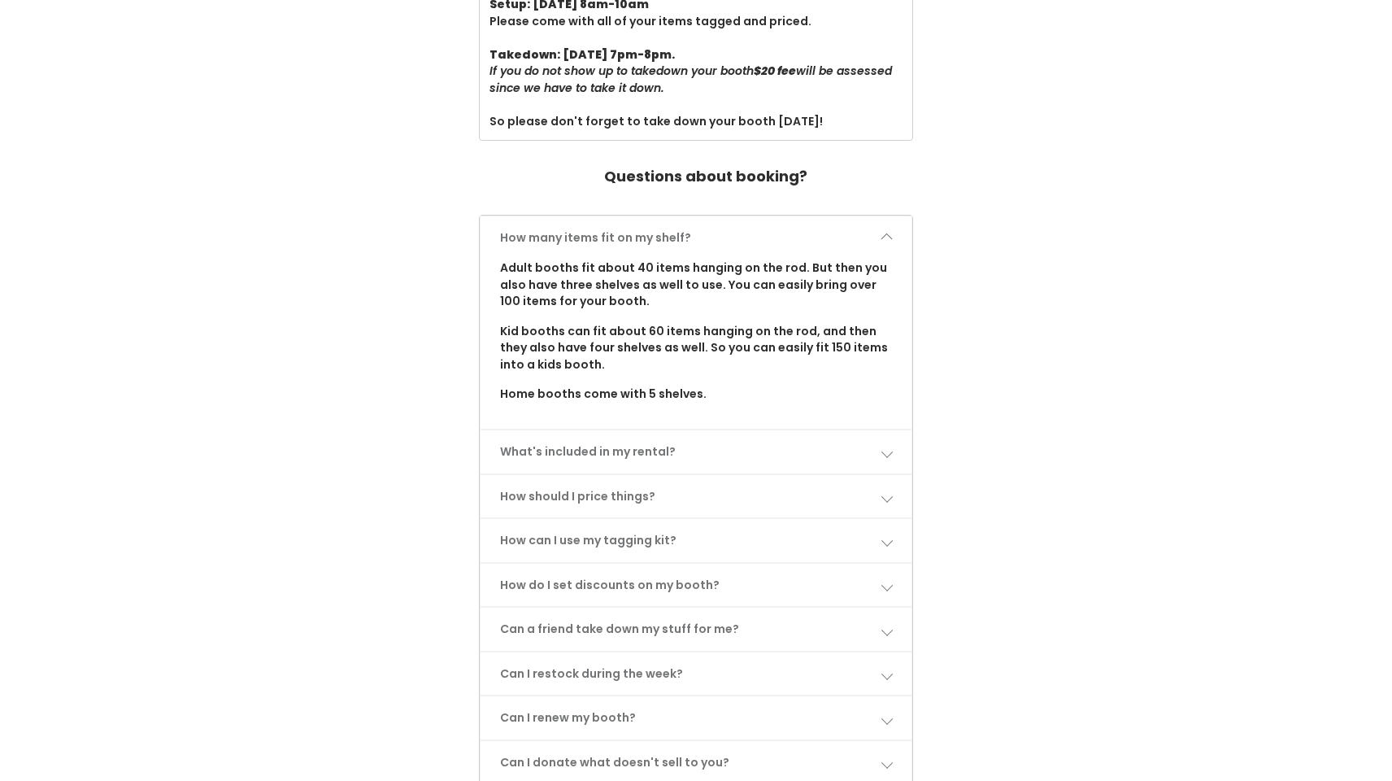
click at [889, 446] on span at bounding box center [886, 451] width 11 height 11
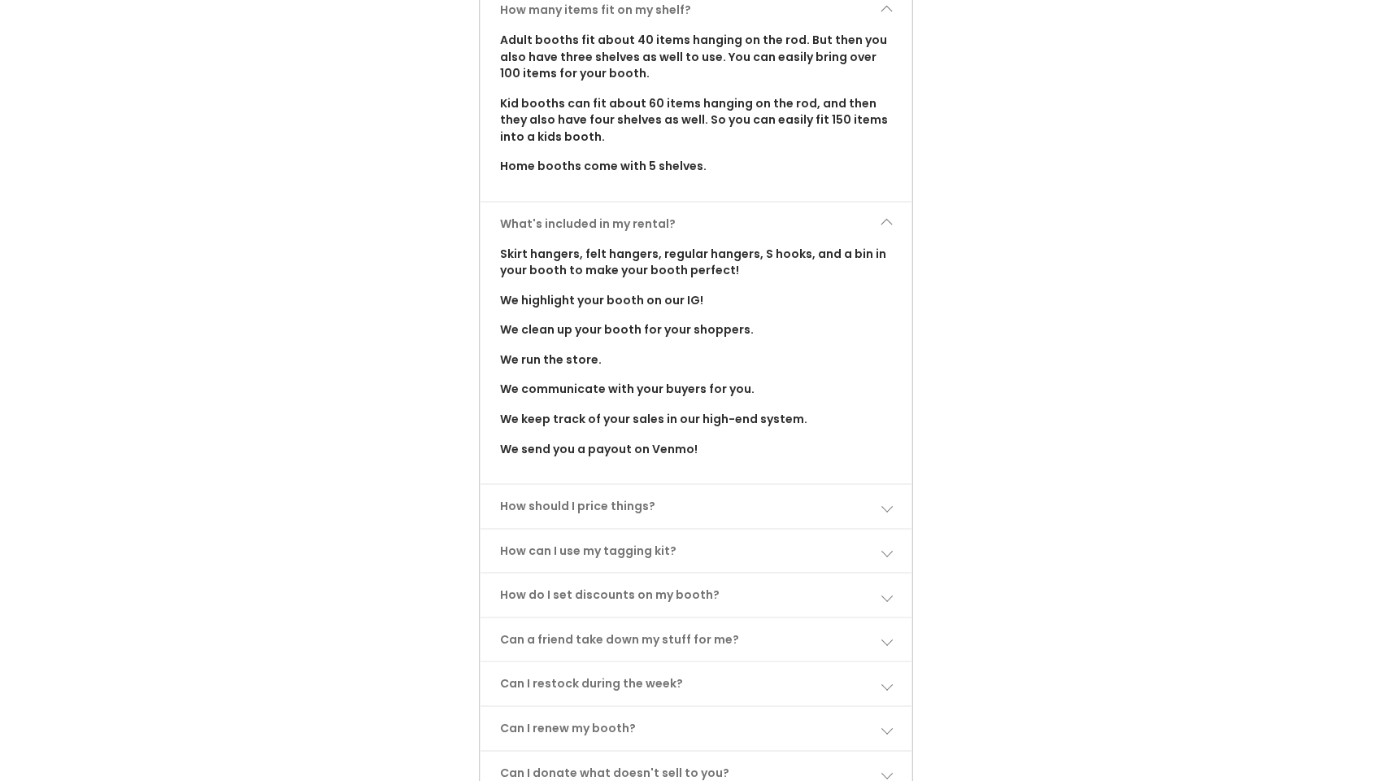
scroll to position [889, 0]
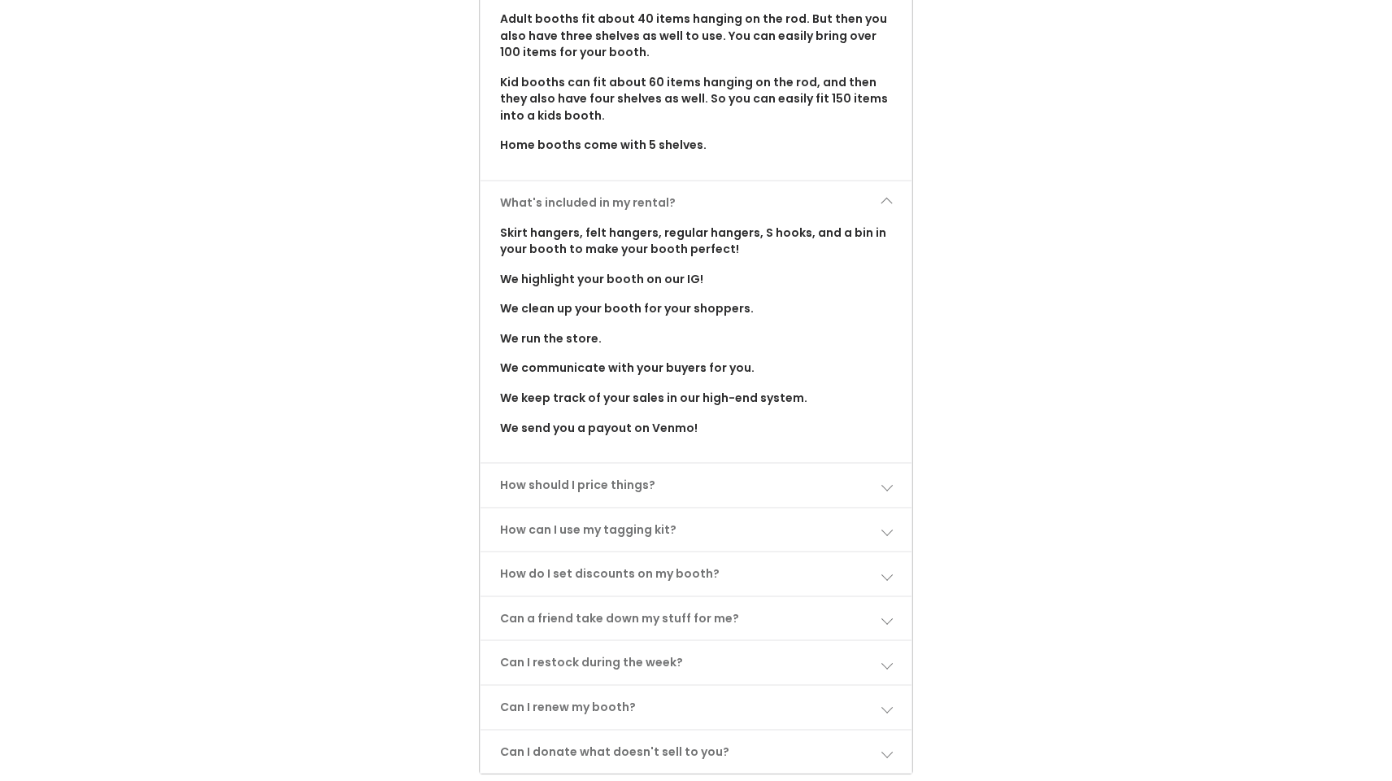
click at [888, 479] on span at bounding box center [886, 484] width 11 height 11
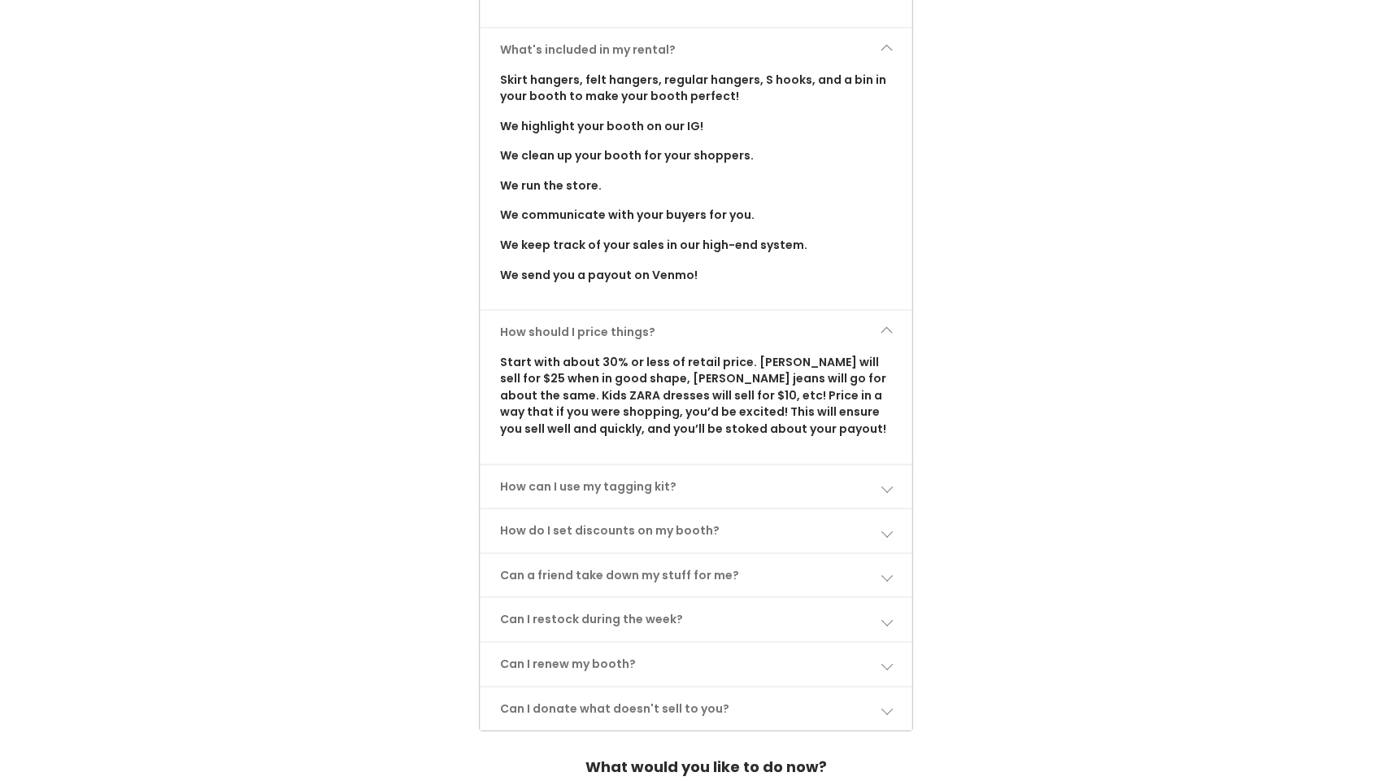
scroll to position [1056, 0]
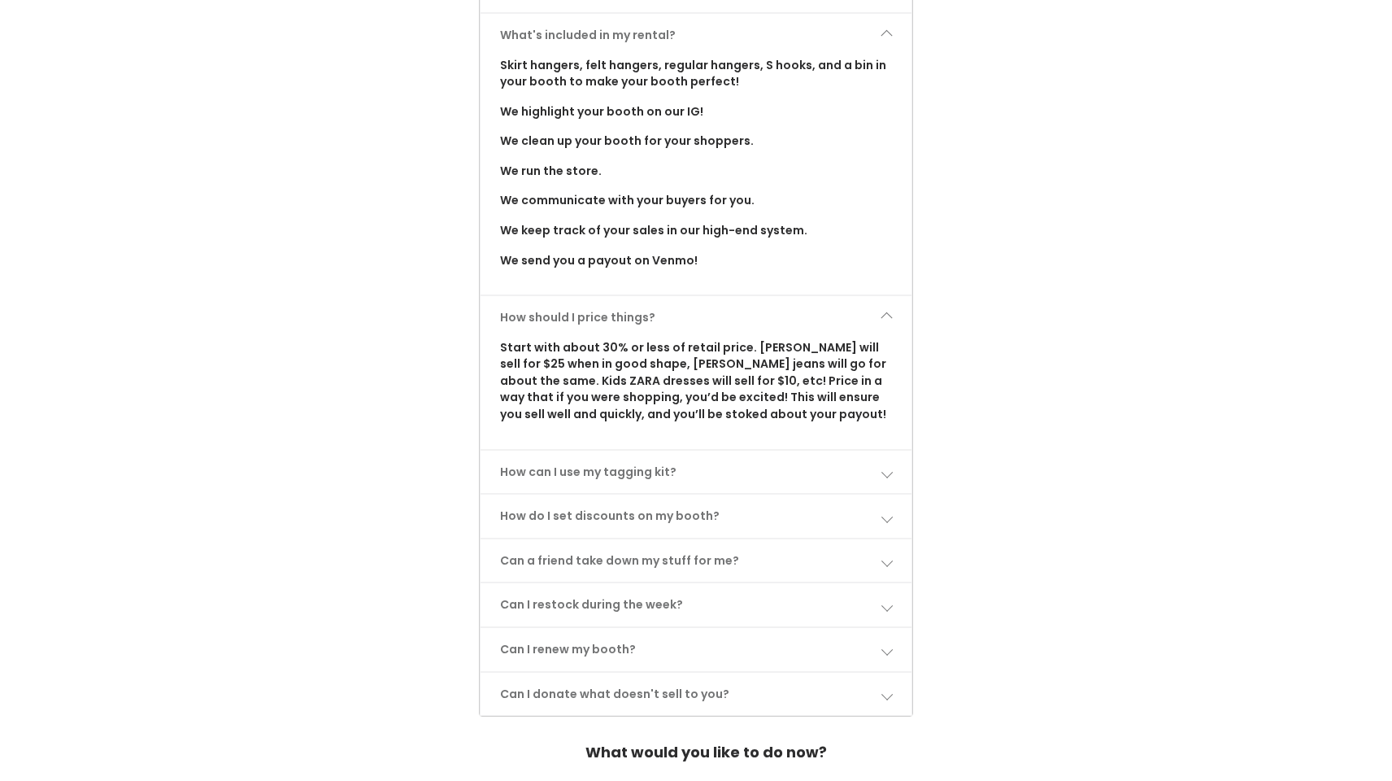
click at [886, 466] on span at bounding box center [886, 471] width 11 height 11
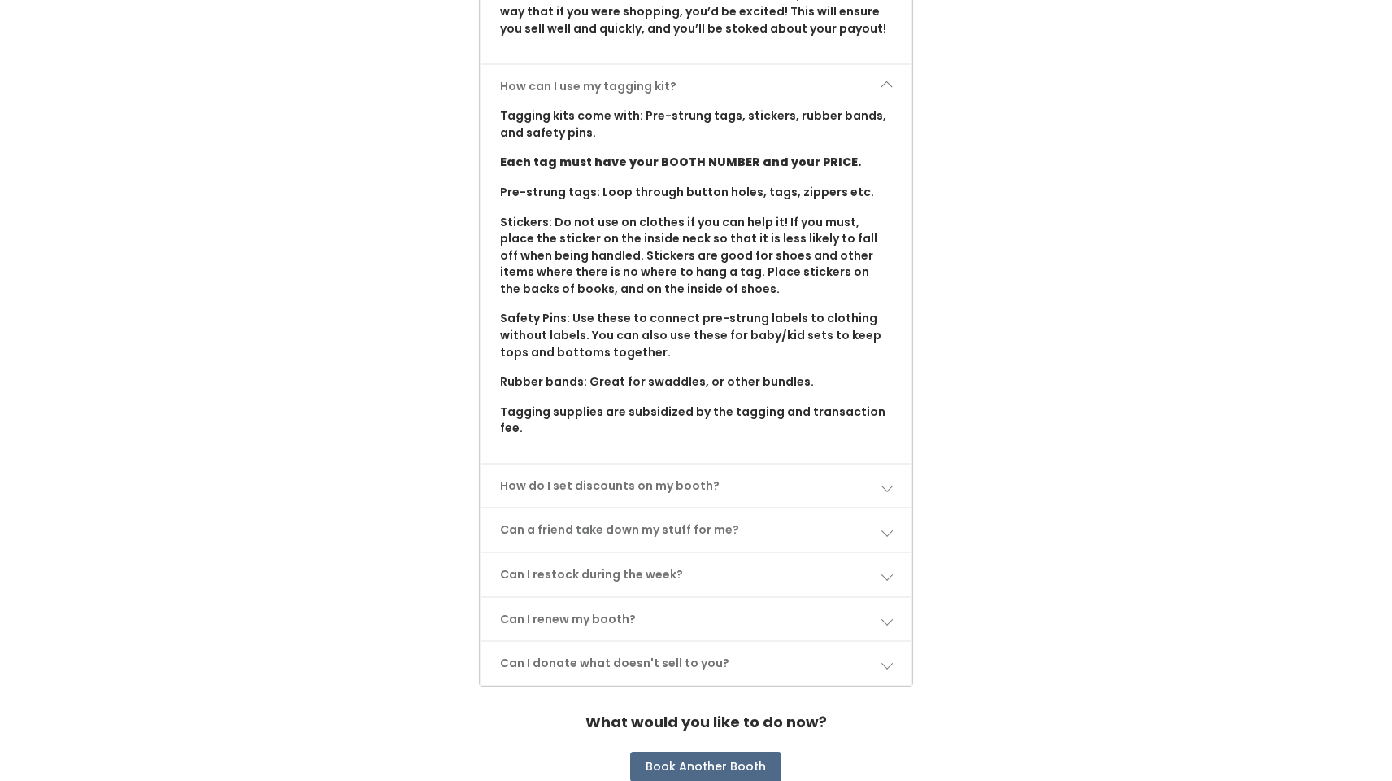
scroll to position [1441, 0]
click at [881, 481] on span at bounding box center [886, 486] width 11 height 11
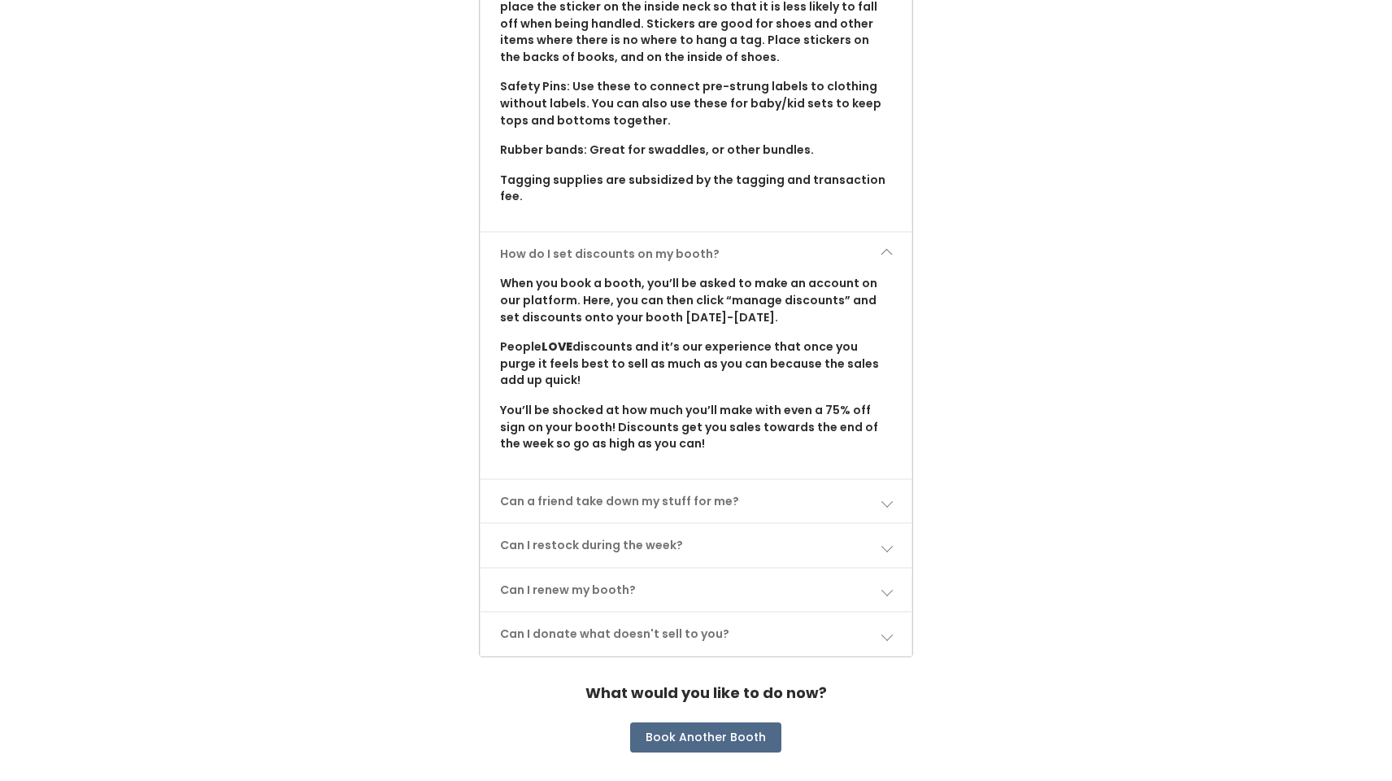
scroll to position [1672, 0]
click at [890, 497] on span at bounding box center [886, 502] width 11 height 11
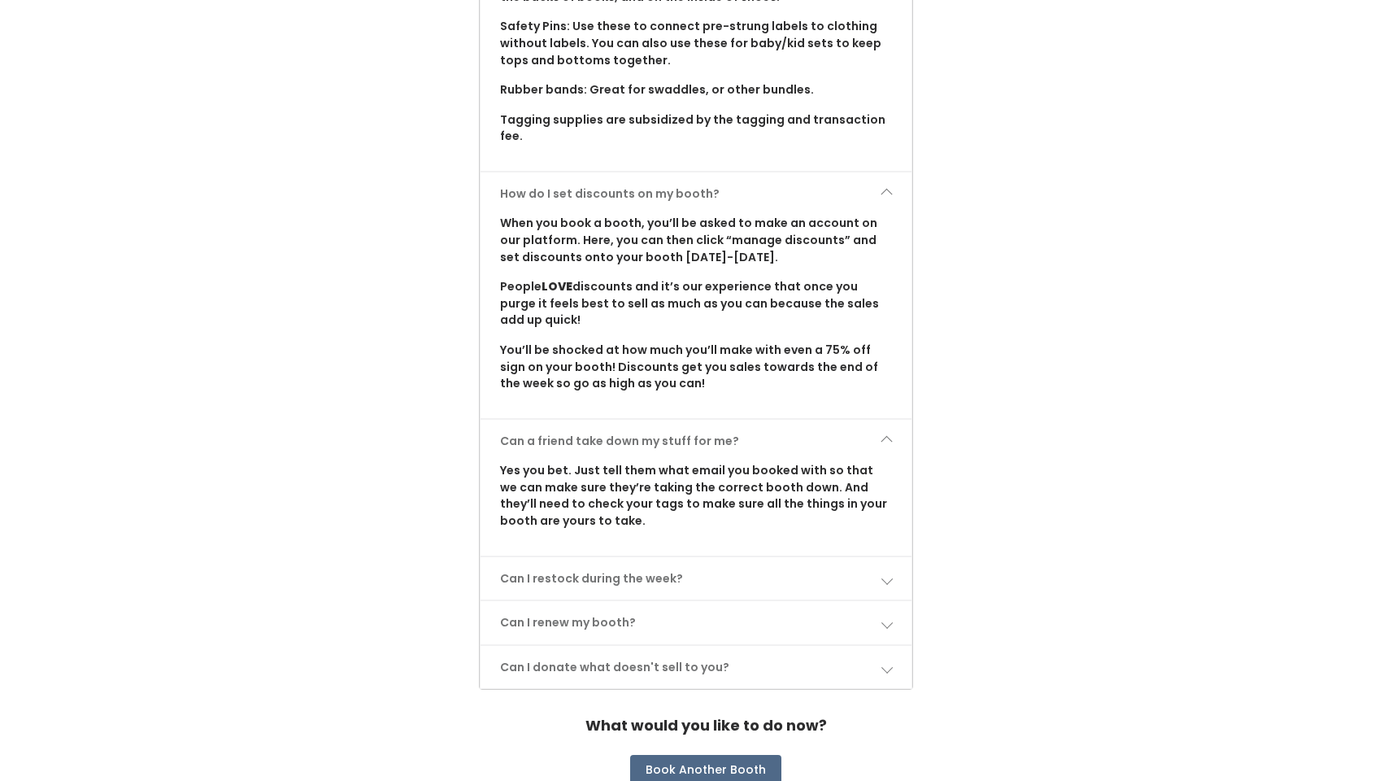
scroll to position [1757, 0]
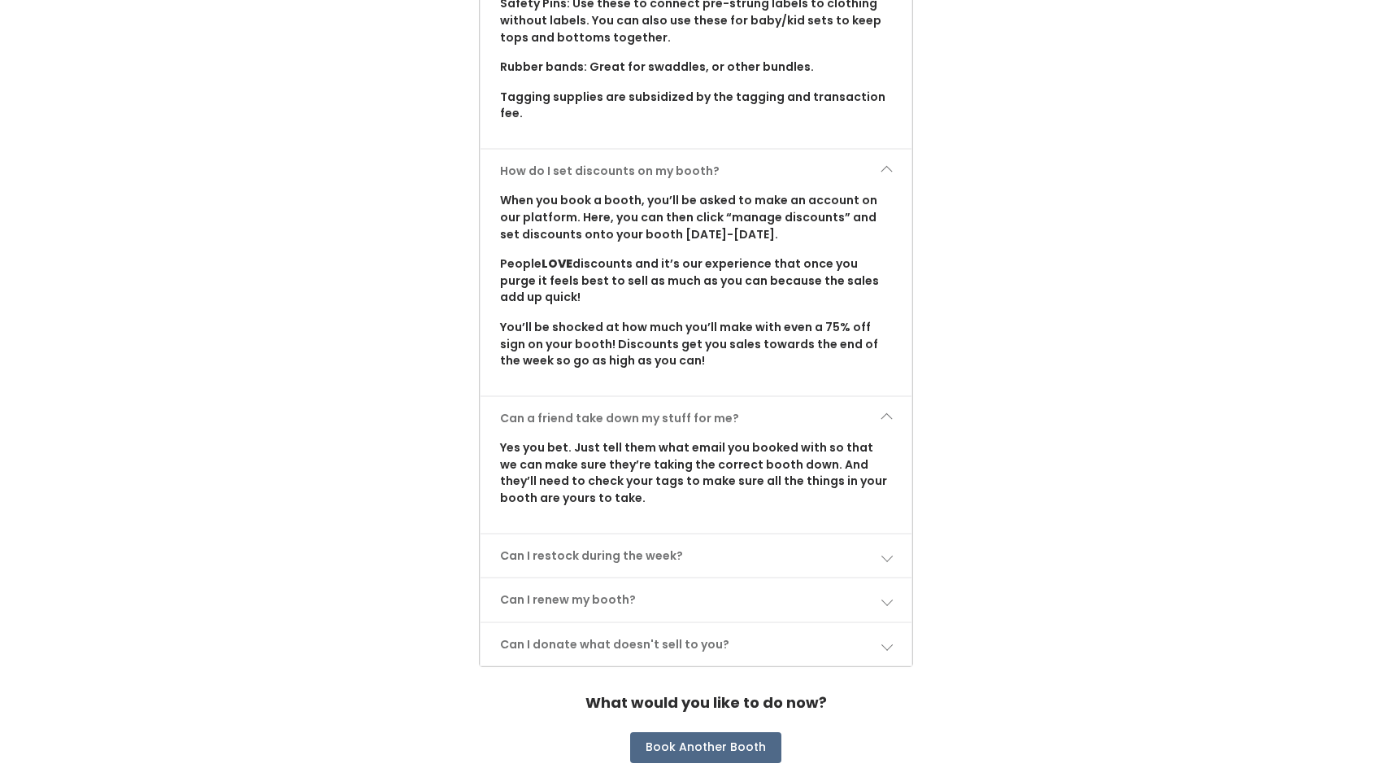
click at [889, 550] on span at bounding box center [886, 555] width 11 height 11
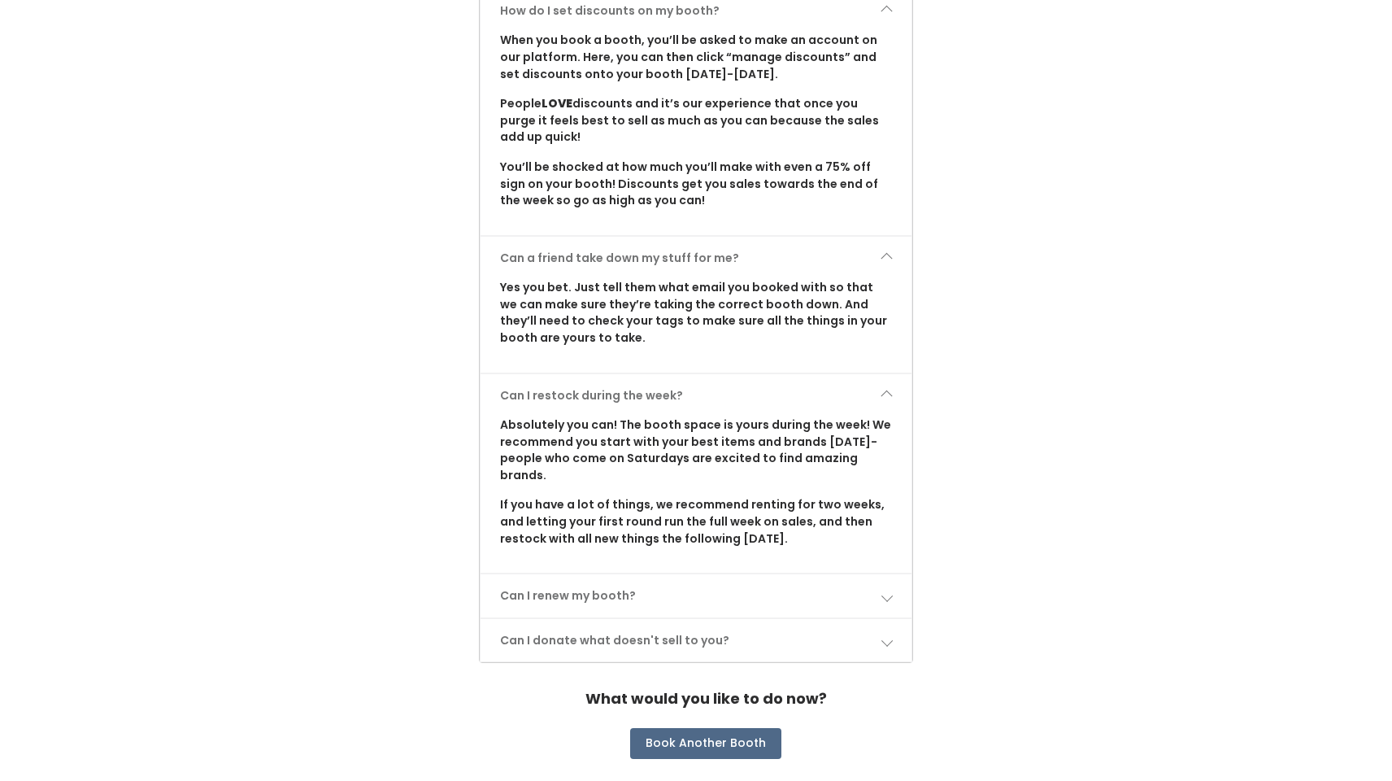
scroll to position [1916, 0]
click at [890, 590] on span at bounding box center [886, 595] width 11 height 11
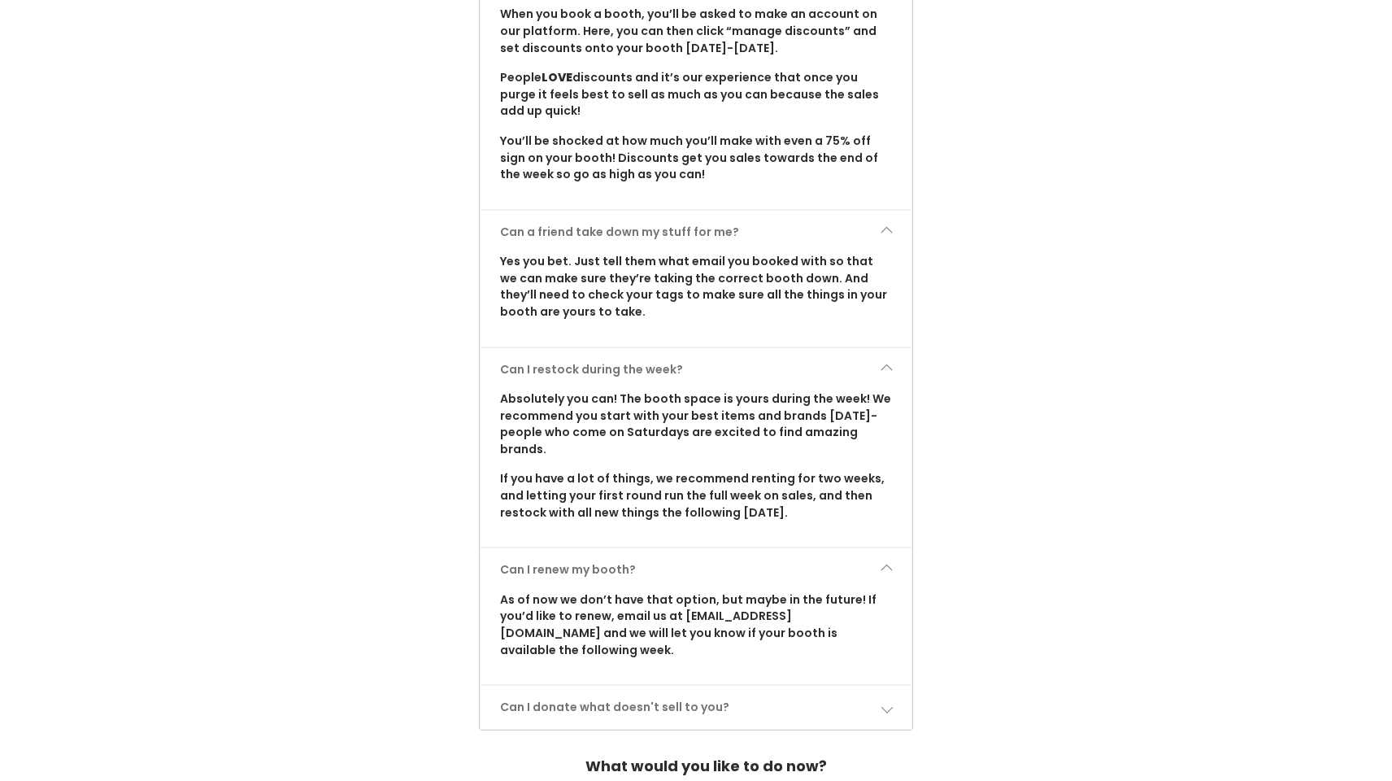
scroll to position [1967, 0]
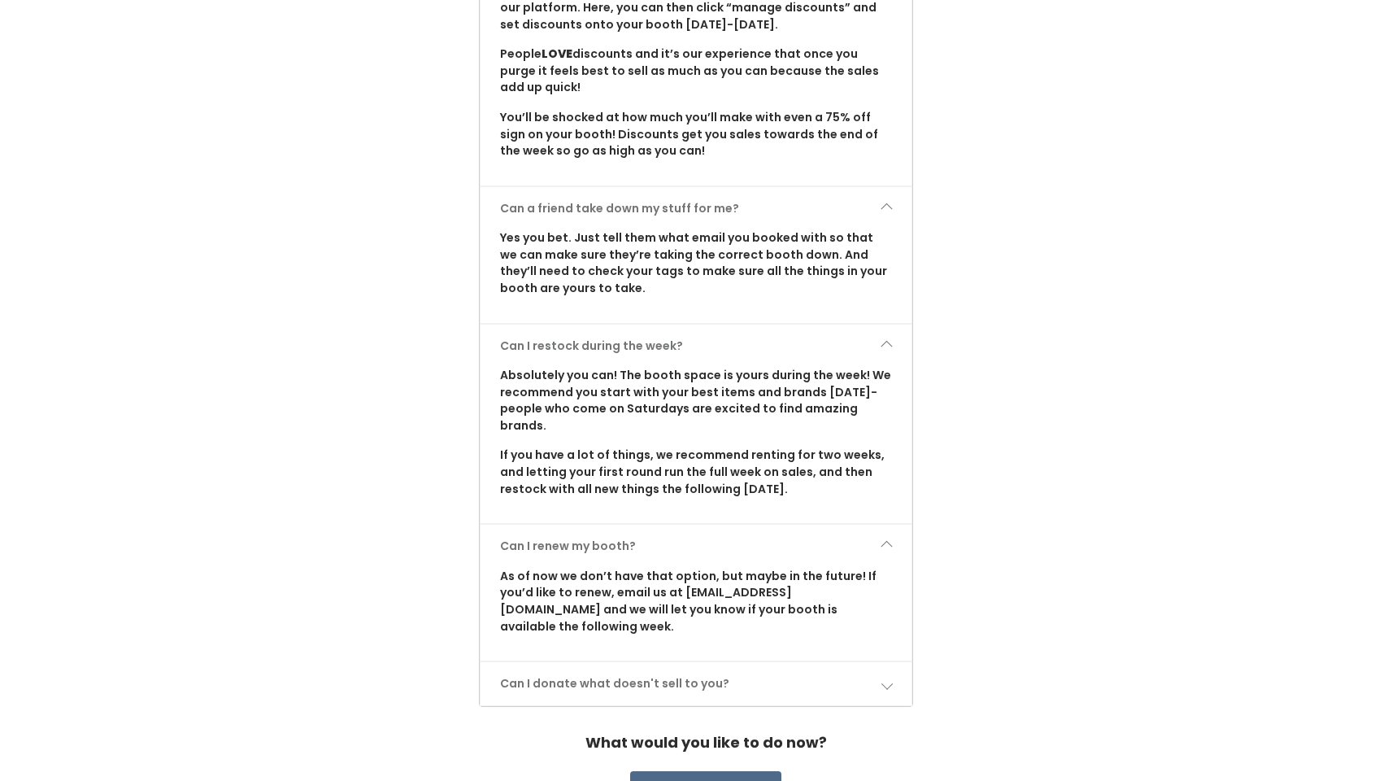
click at [884, 677] on span at bounding box center [886, 682] width 11 height 11
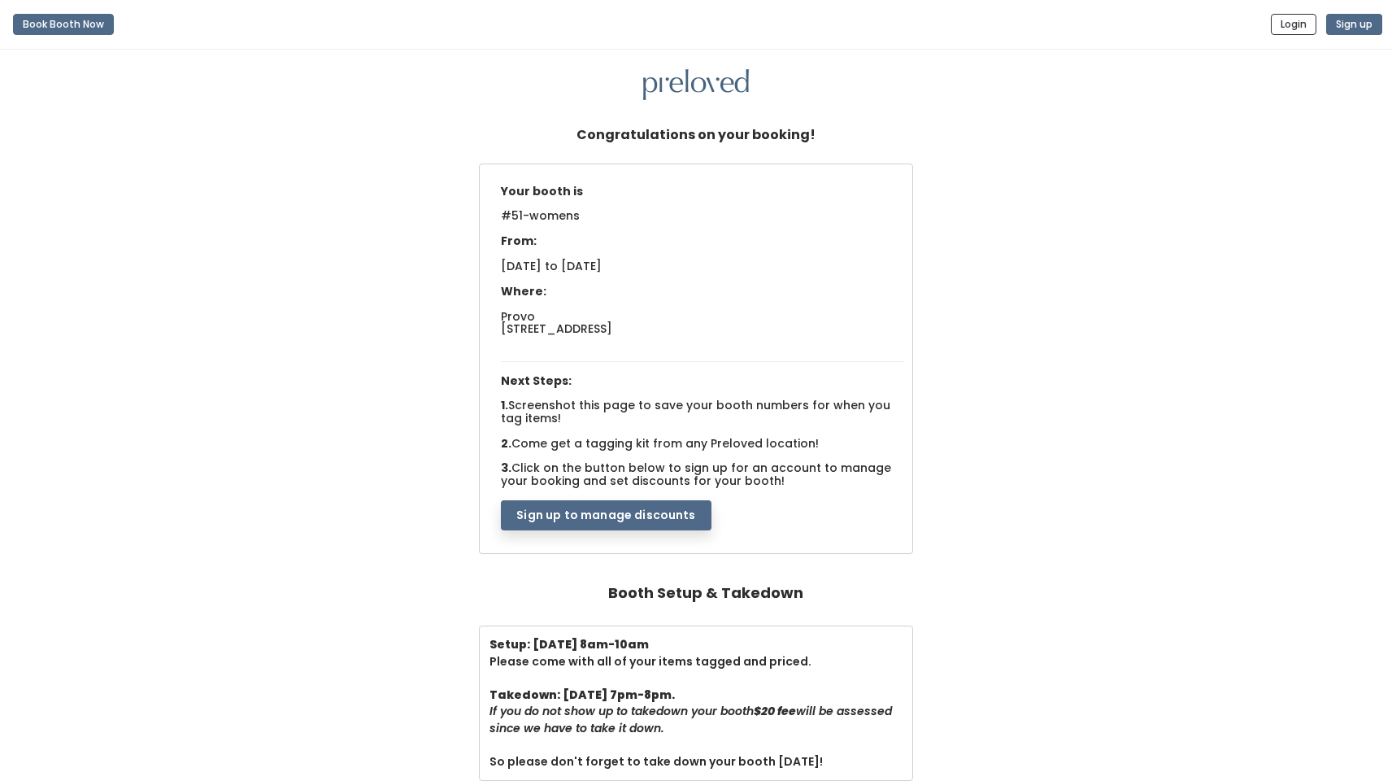
scroll to position [0, 0]
click at [659, 510] on button "Sign up to manage discounts" at bounding box center [606, 515] width 210 height 31
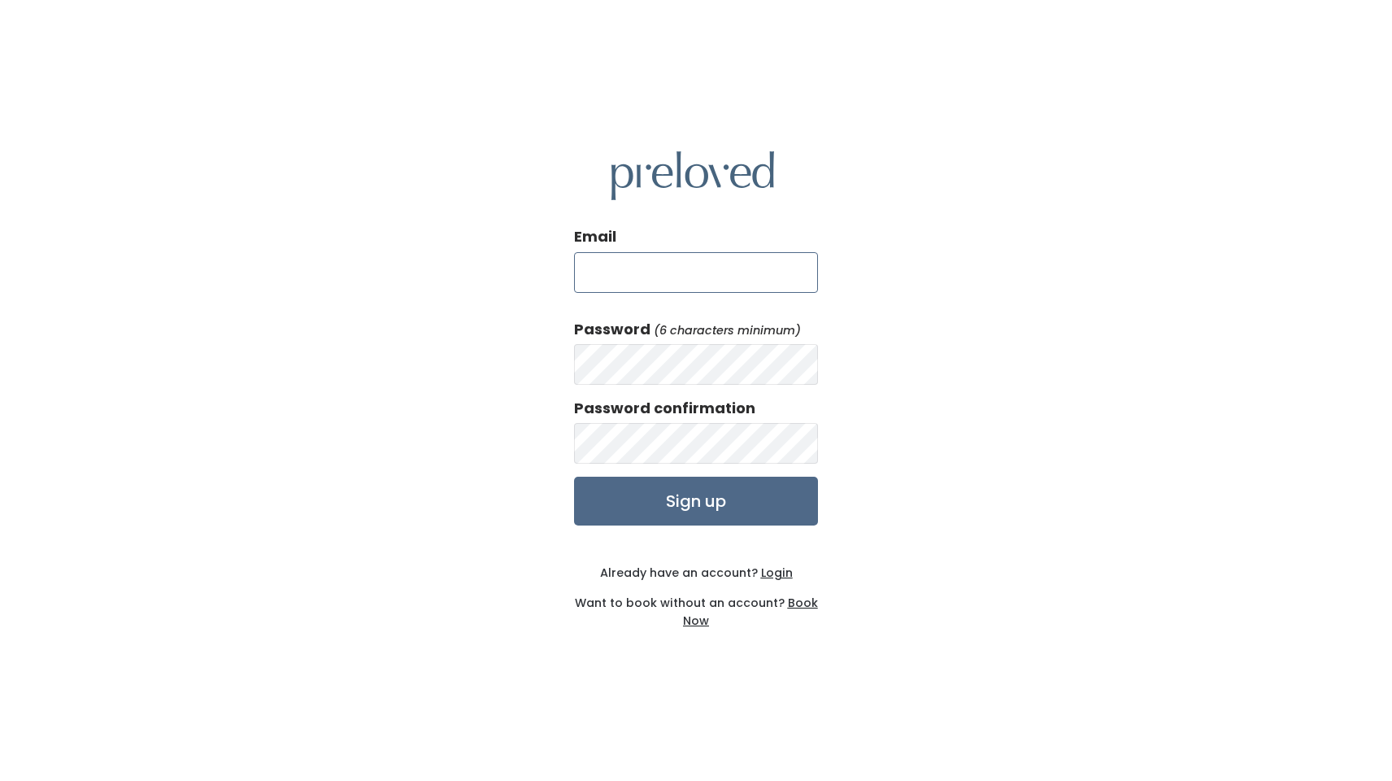
type input "[PERSON_NAME][EMAIL_ADDRESS][DOMAIN_NAME]"
click at [715, 512] on input "Sign up" at bounding box center [696, 501] width 244 height 49
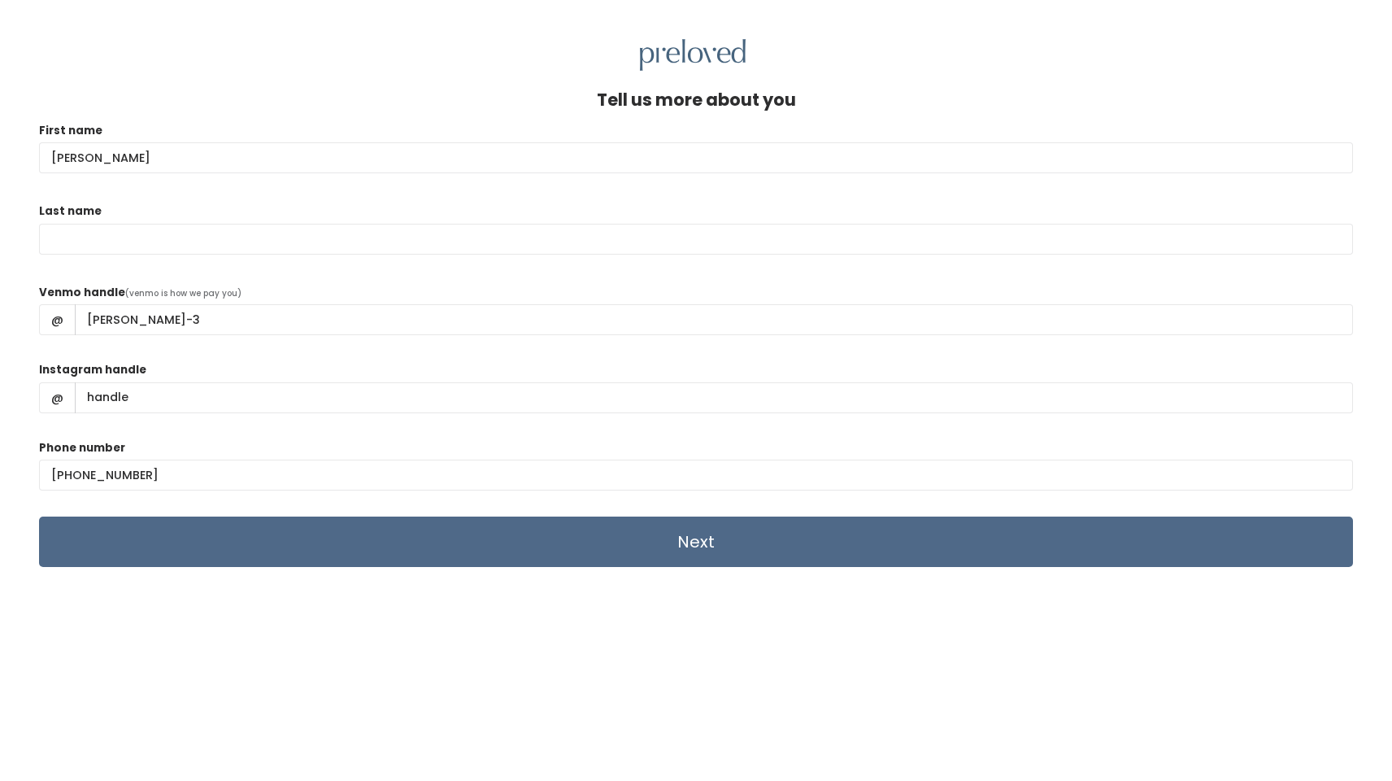
type input "Holly"
type input "Jacobs"
drag, startPoint x: 136, startPoint y: 397, endPoint x: 24, endPoint y: 375, distance: 114.4
click at [24, 375] on div "Tell us more about you First name Holly Last name Jacobs Venmo handle (venmo is…" at bounding box center [696, 461] width 1392 height 781
click at [649, 542] on input "Next" at bounding box center [696, 541] width 1314 height 50
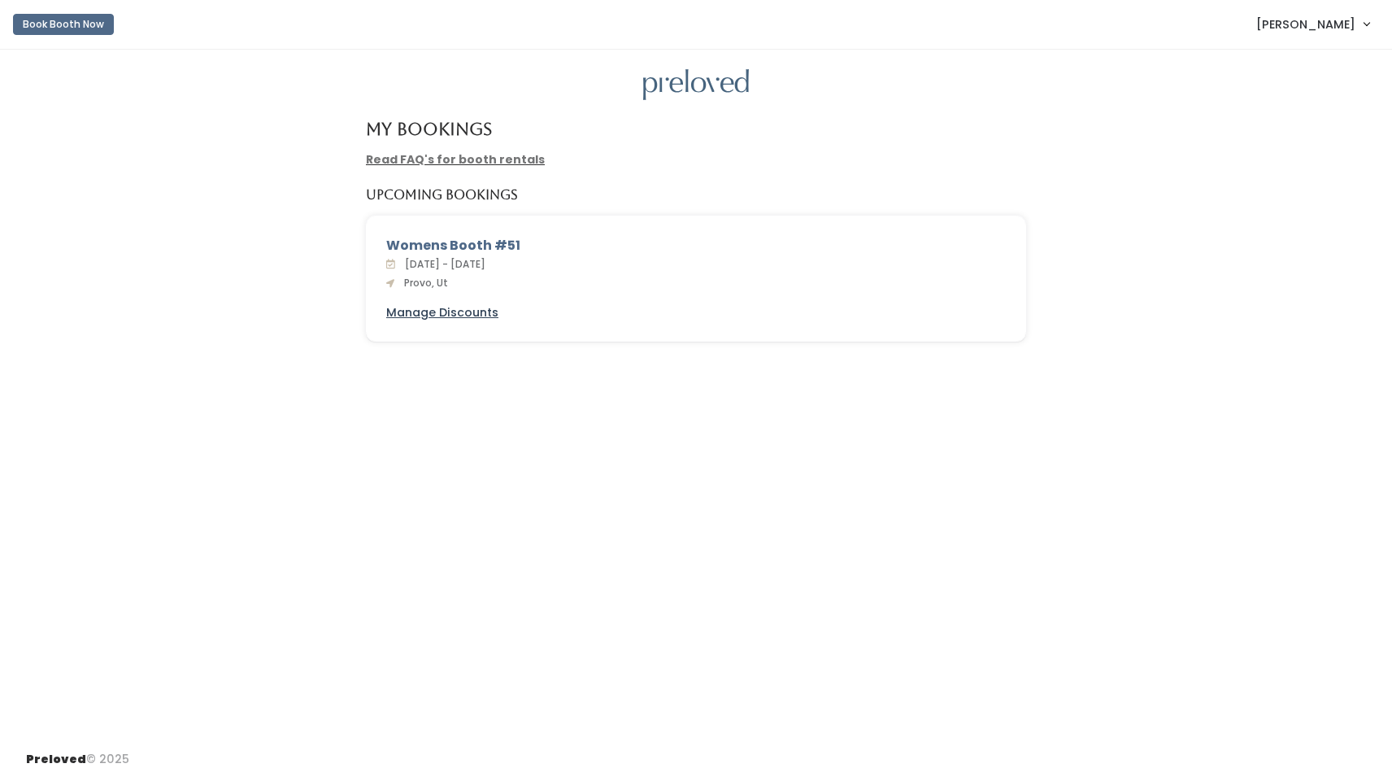
click at [481, 311] on u "Manage Discounts" at bounding box center [442, 312] width 112 height 16
